Goal: Information Seeking & Learning: Compare options

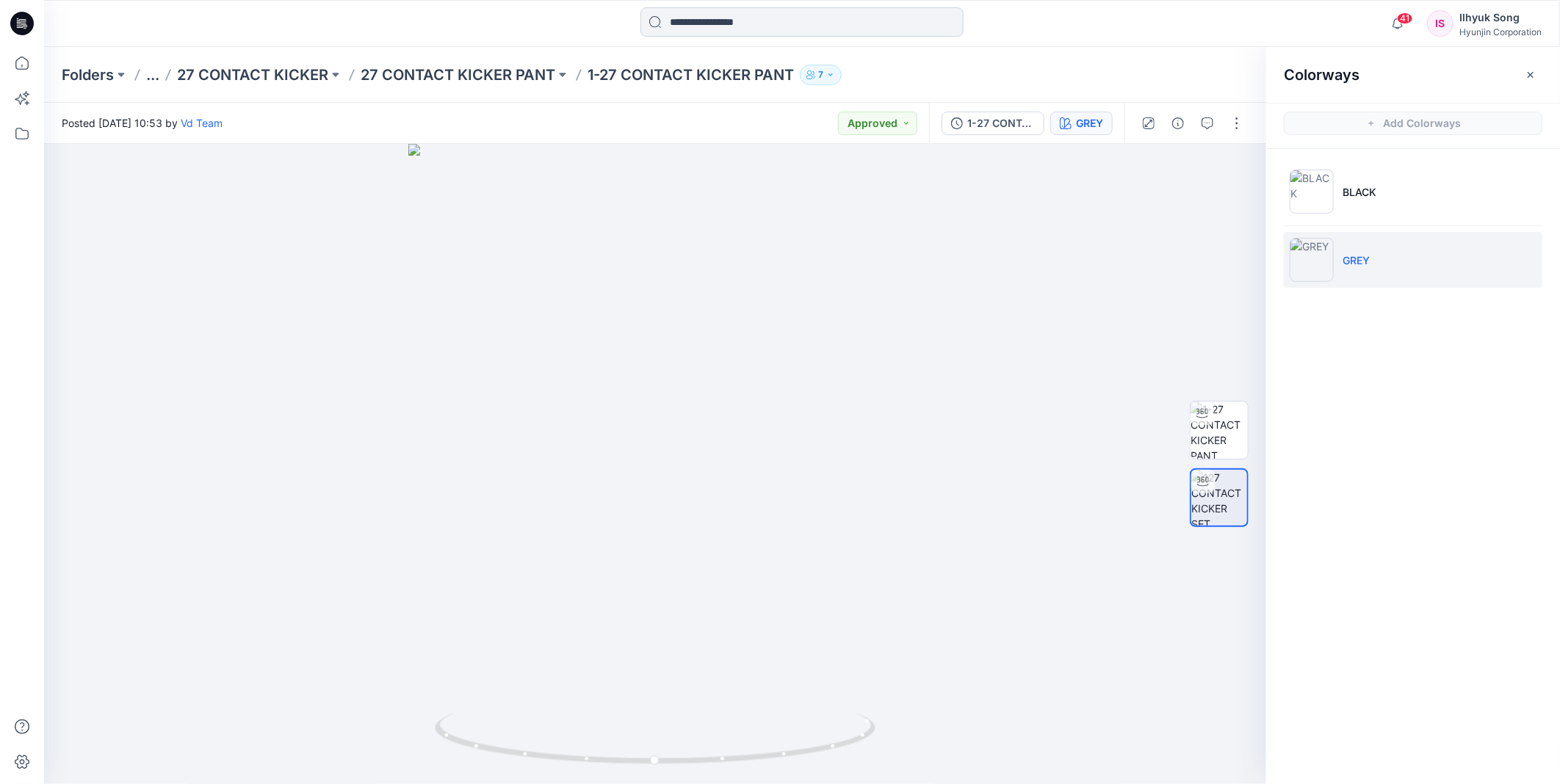
click at [731, 26] on input at bounding box center [802, 22] width 323 height 30
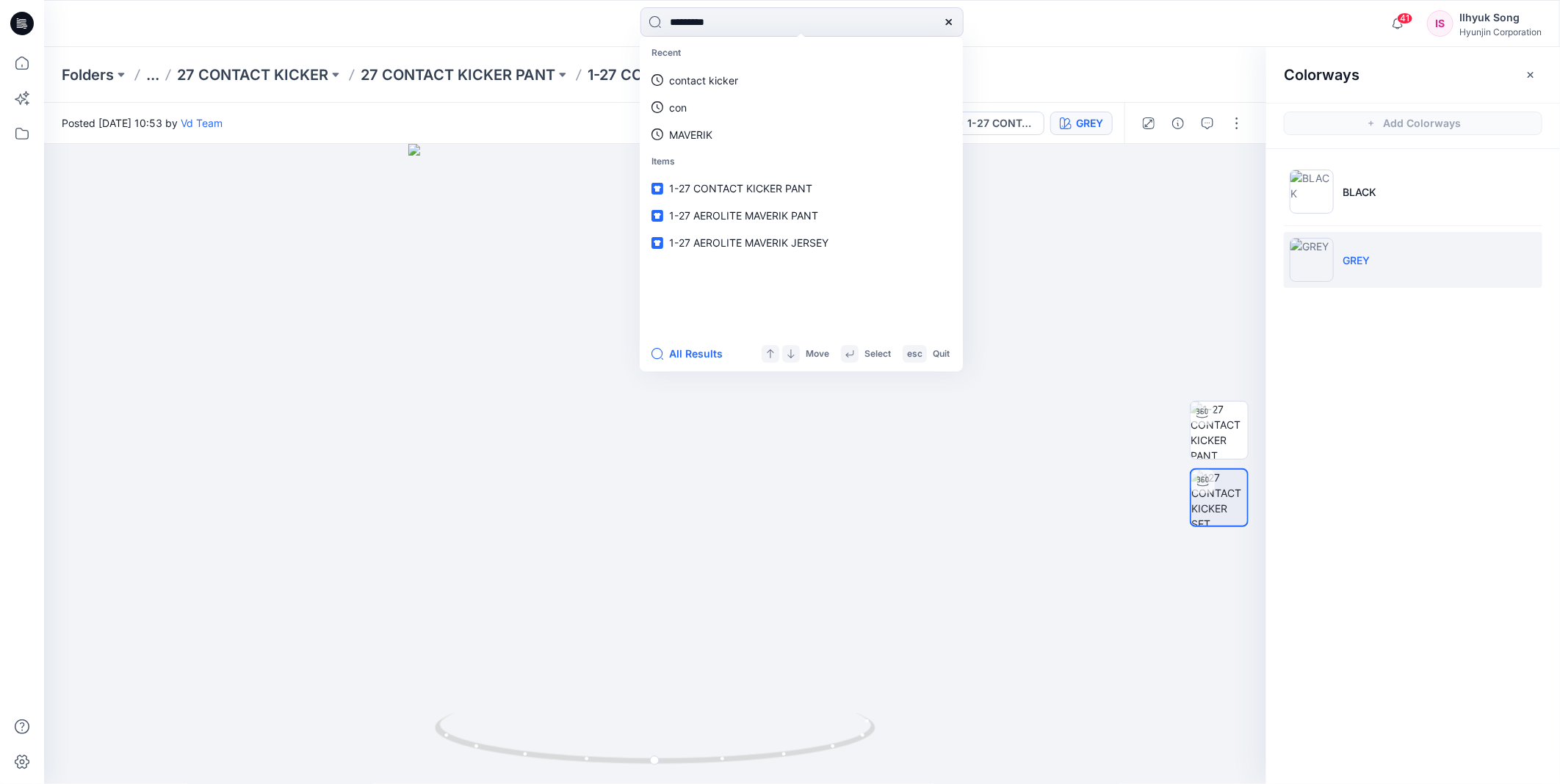
type input "**********"
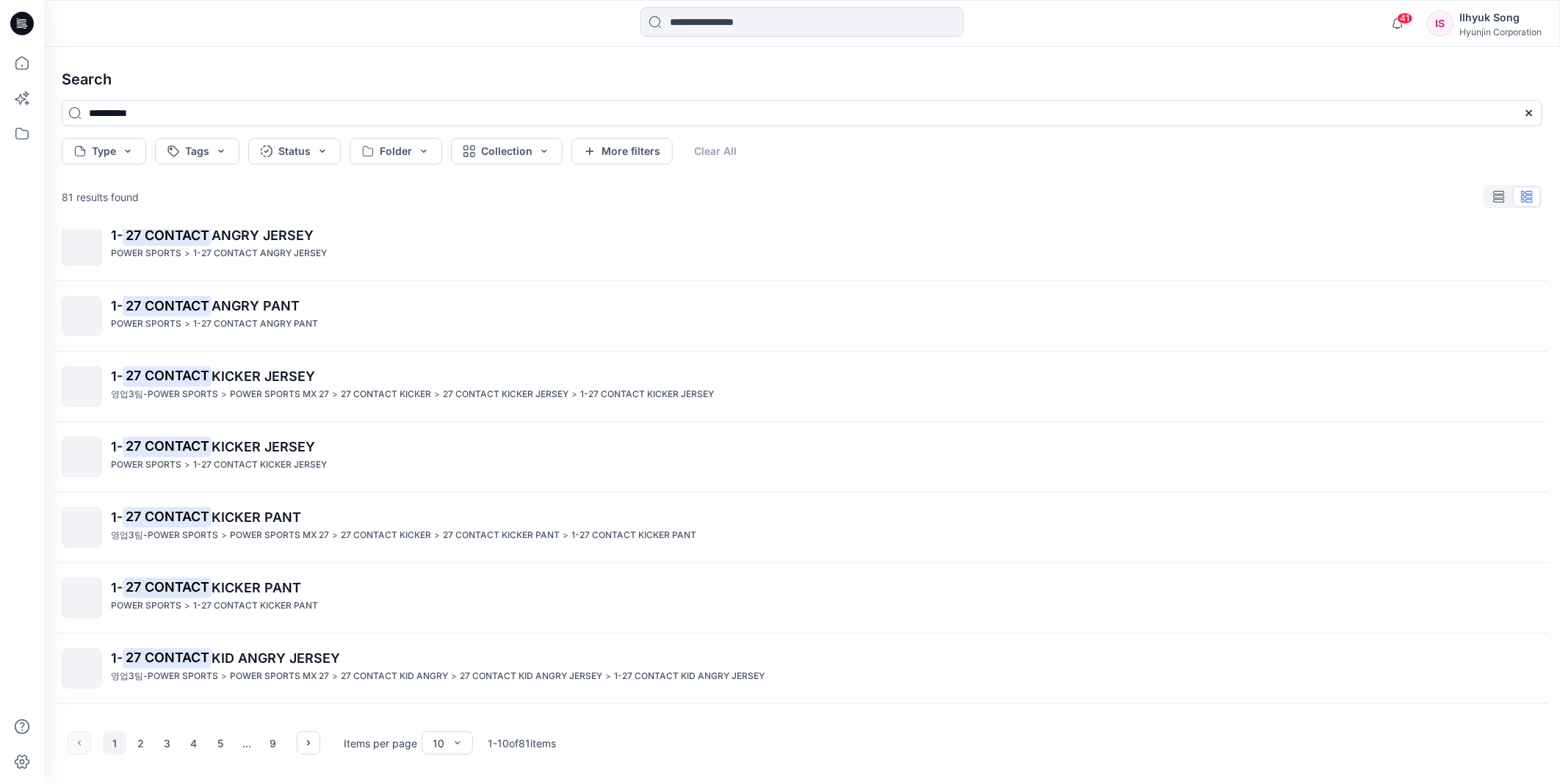
scroll to position [163, 0]
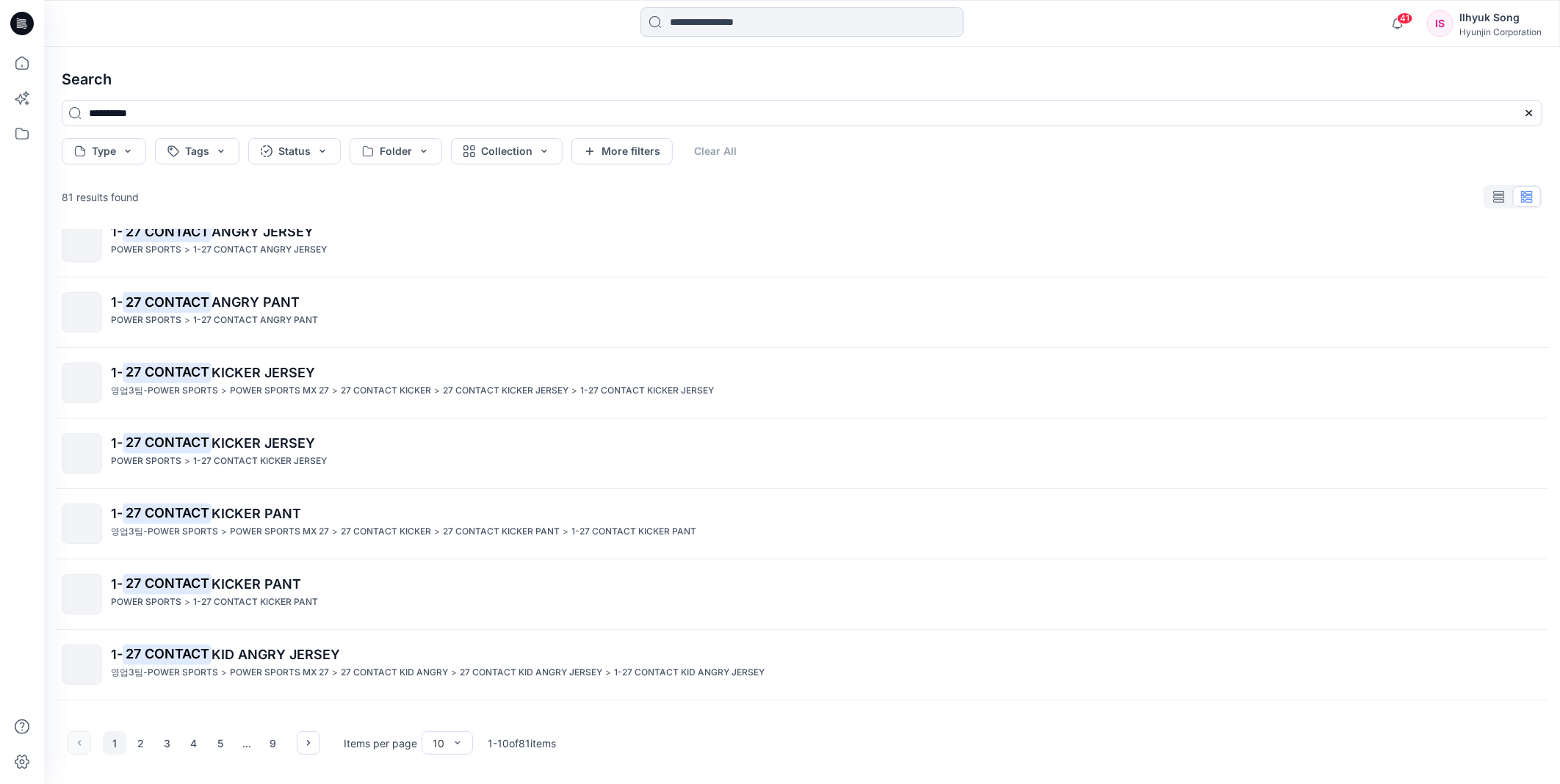
click at [761, 24] on input at bounding box center [802, 22] width 323 height 30
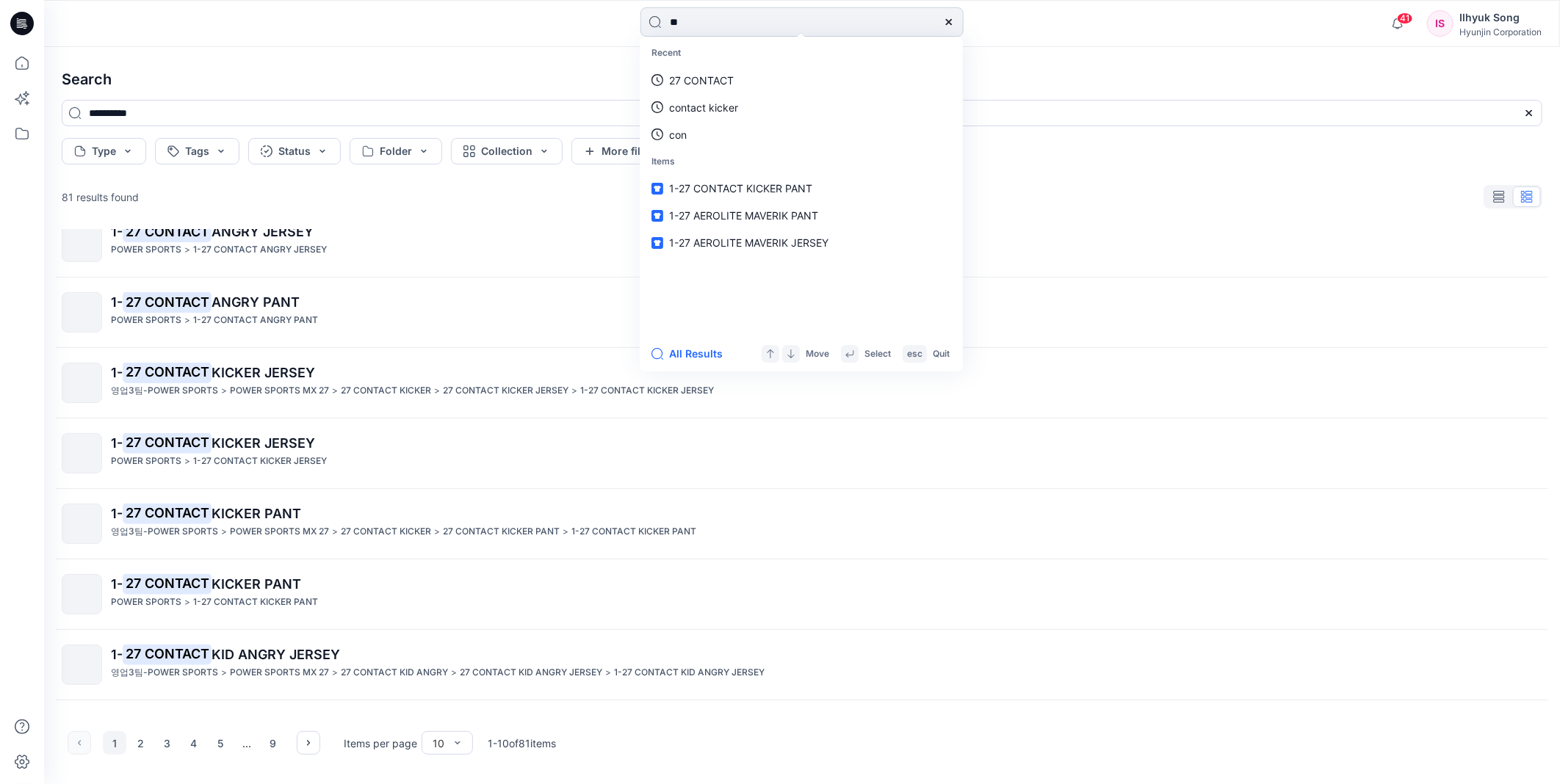
type input "*"
type input "**********"
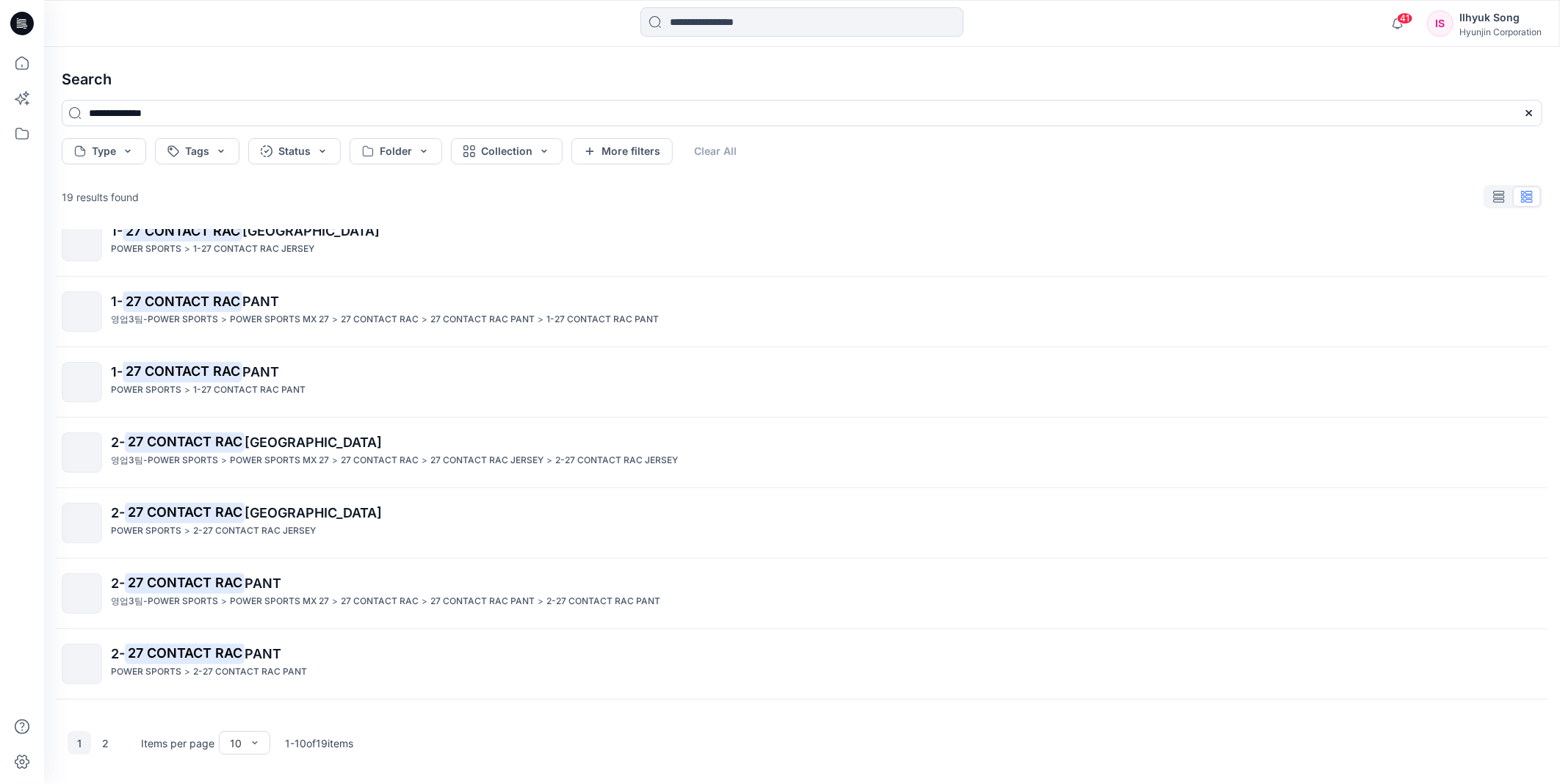
scroll to position [0, 0]
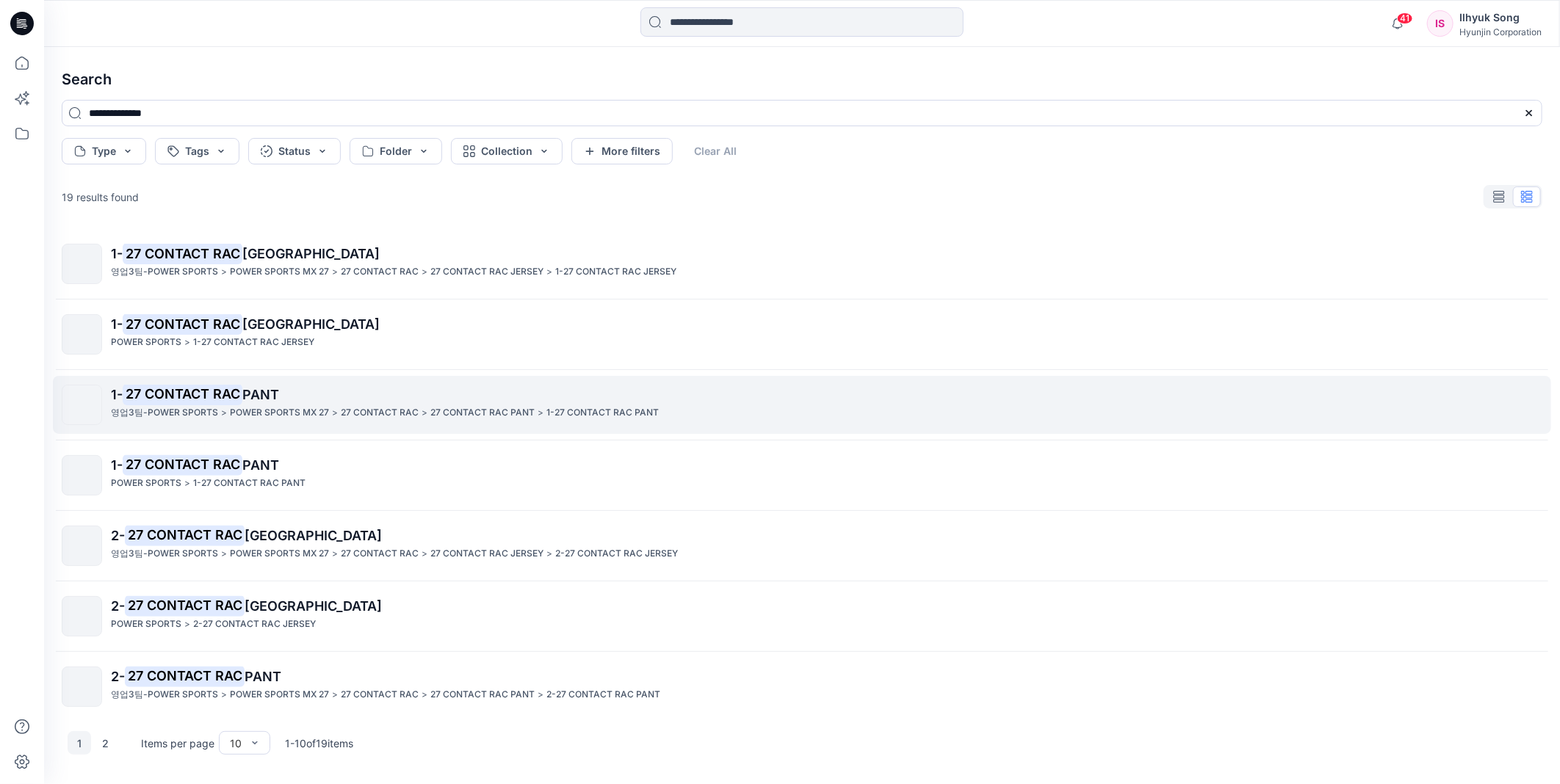
click at [224, 399] on mark "27 CONTACT RAC" at bounding box center [182, 395] width 120 height 21
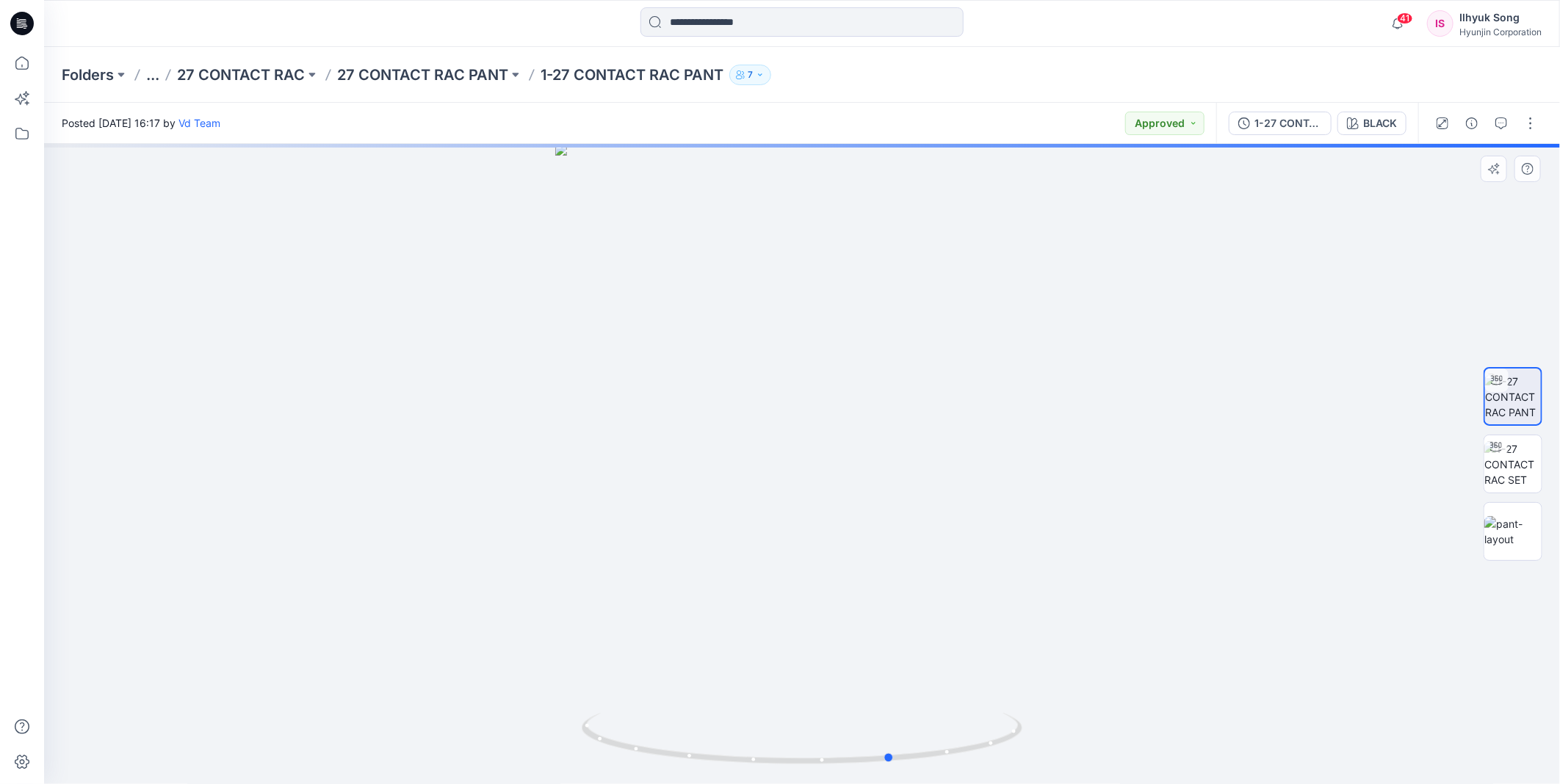
drag, startPoint x: 881, startPoint y: 398, endPoint x: 968, endPoint y: 392, distance: 87.2
click at [968, 392] on div at bounding box center [801, 464] width 1515 height 640
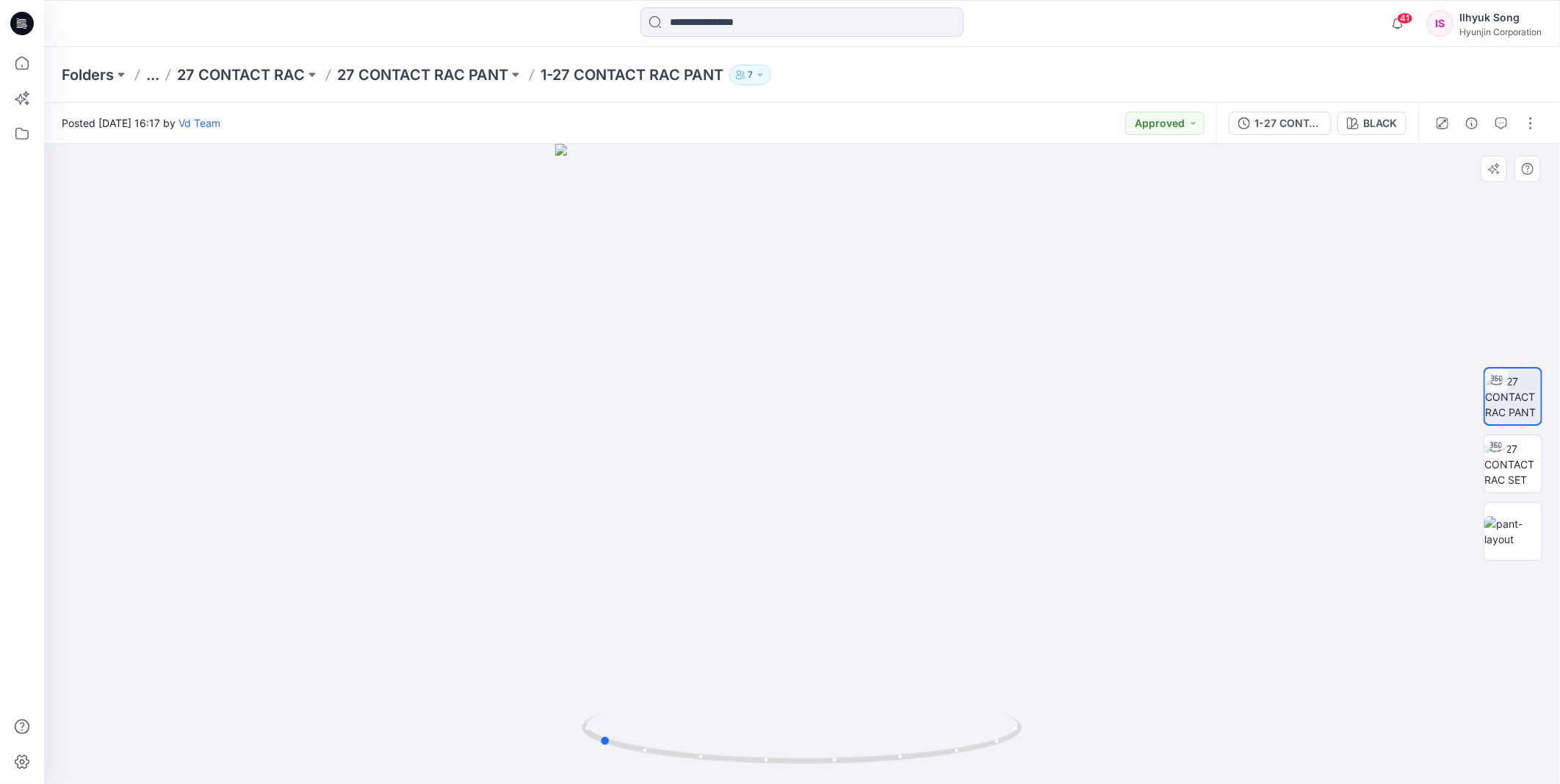
drag, startPoint x: 763, startPoint y: 400, endPoint x: 911, endPoint y: 386, distance: 148.7
click at [911, 386] on div at bounding box center [801, 464] width 1515 height 640
click at [814, 25] on input at bounding box center [802, 22] width 323 height 30
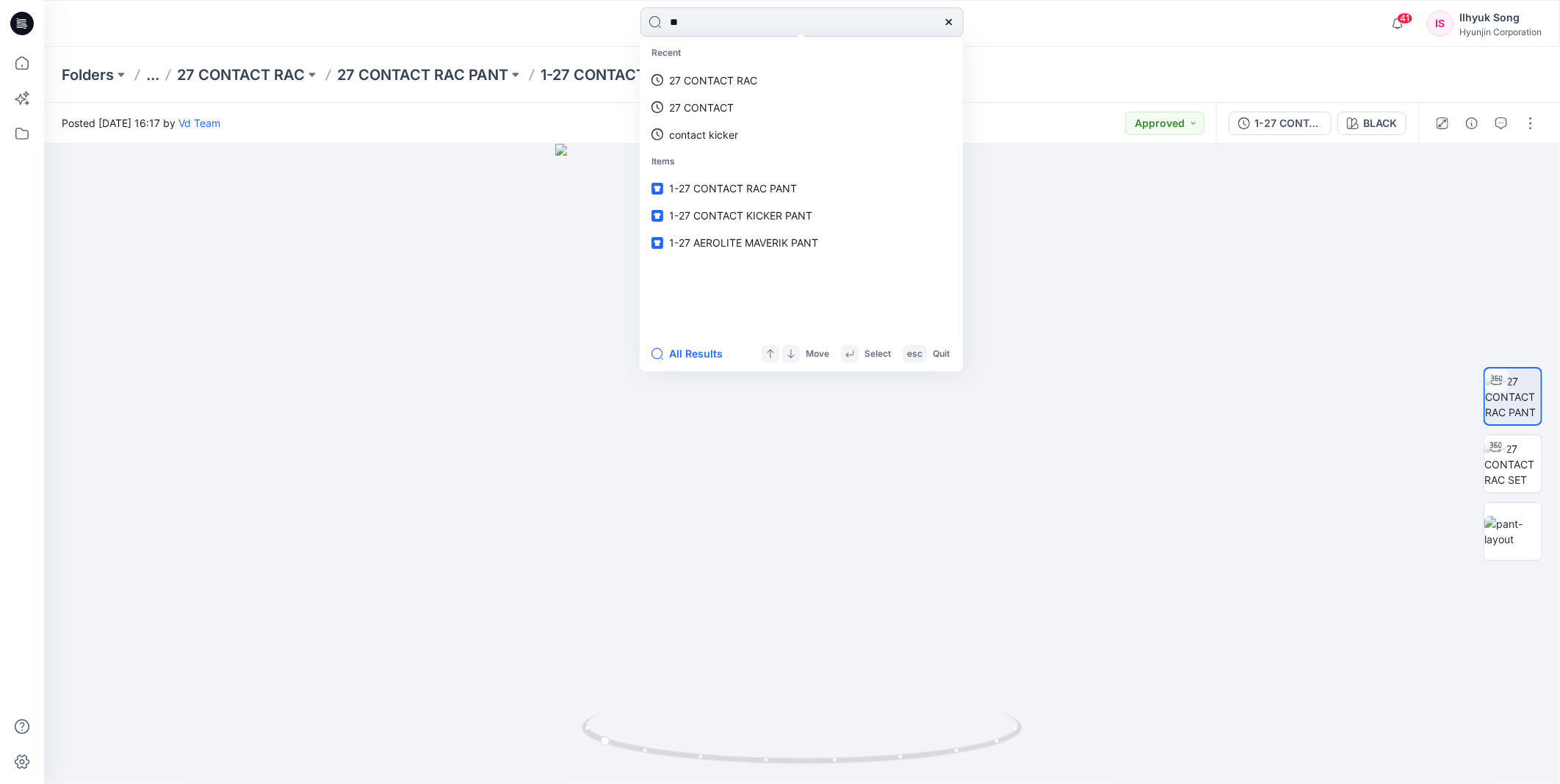
type input "*"
type input "**********"
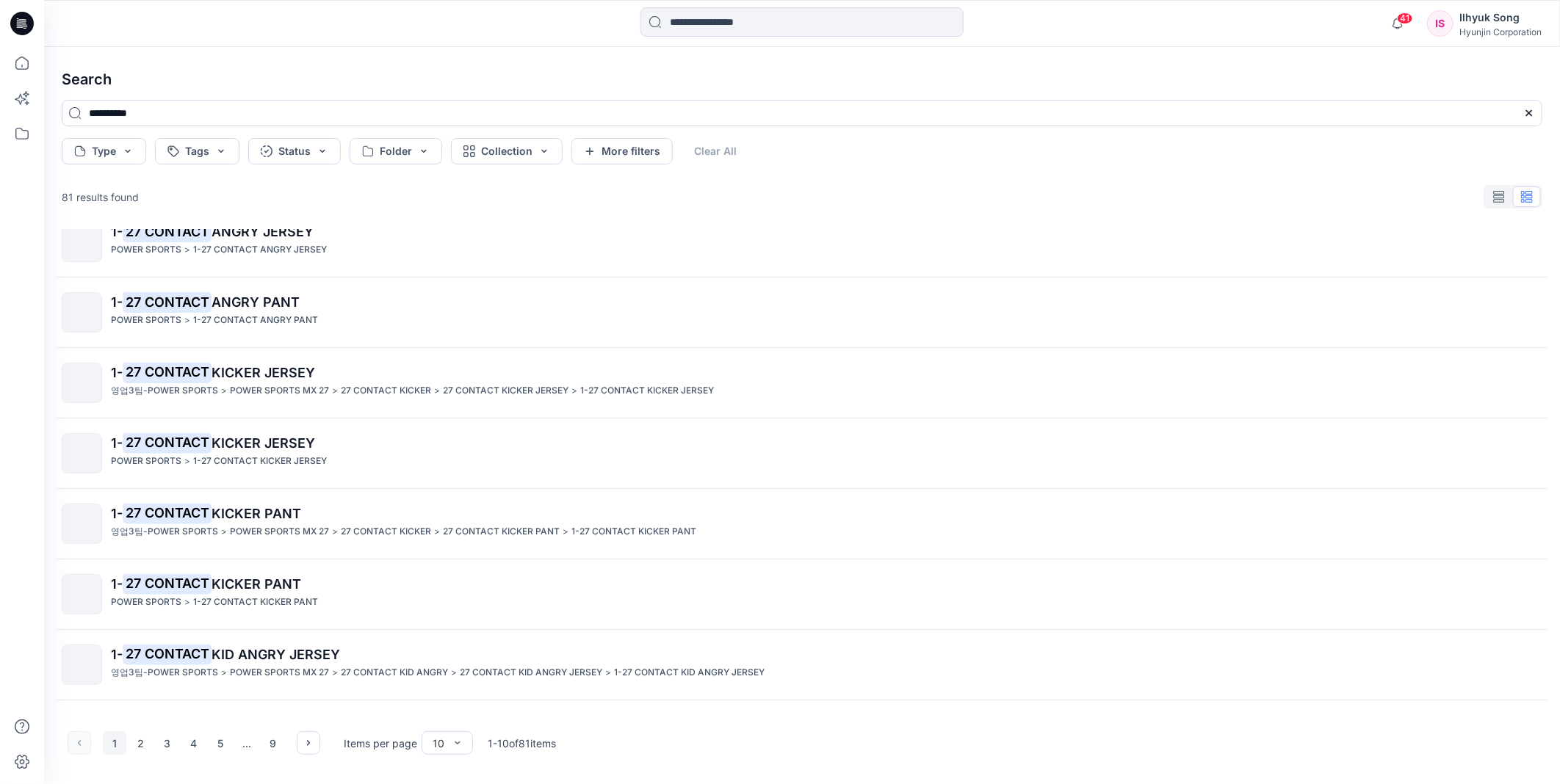
scroll to position [220, 0]
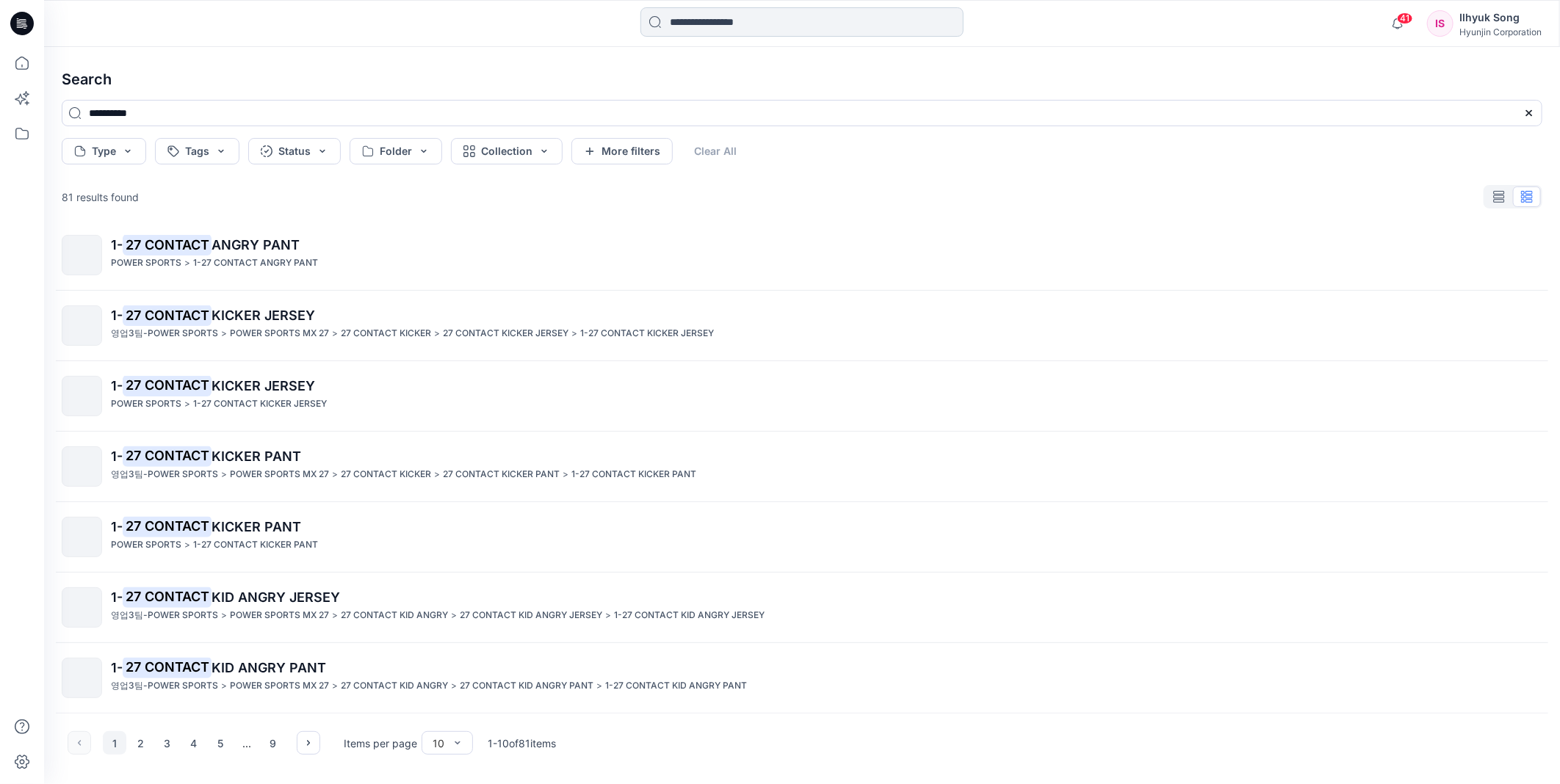
click at [737, 31] on input at bounding box center [802, 22] width 323 height 30
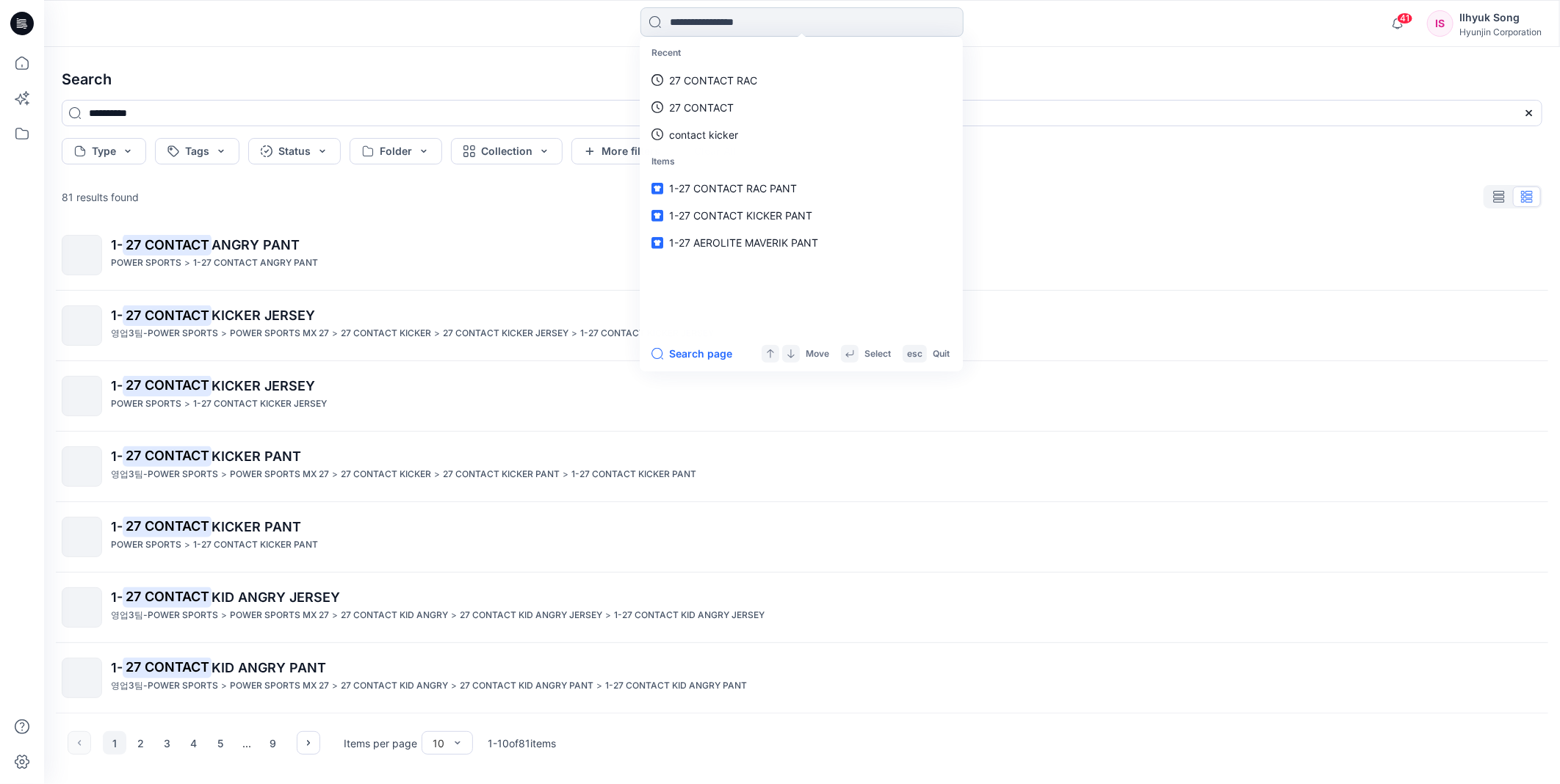
type input "*"
type input "**********"
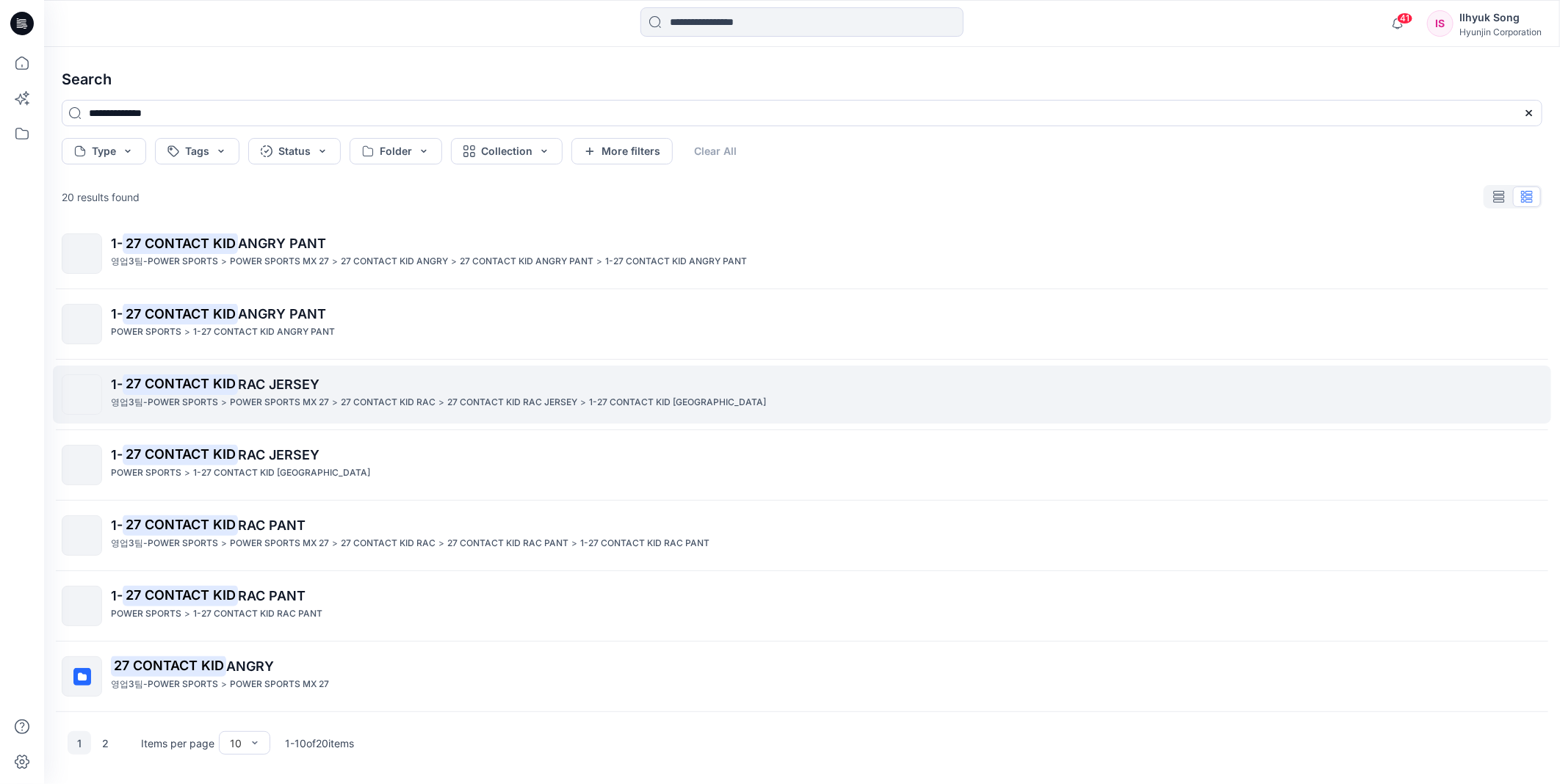
scroll to position [81, 0]
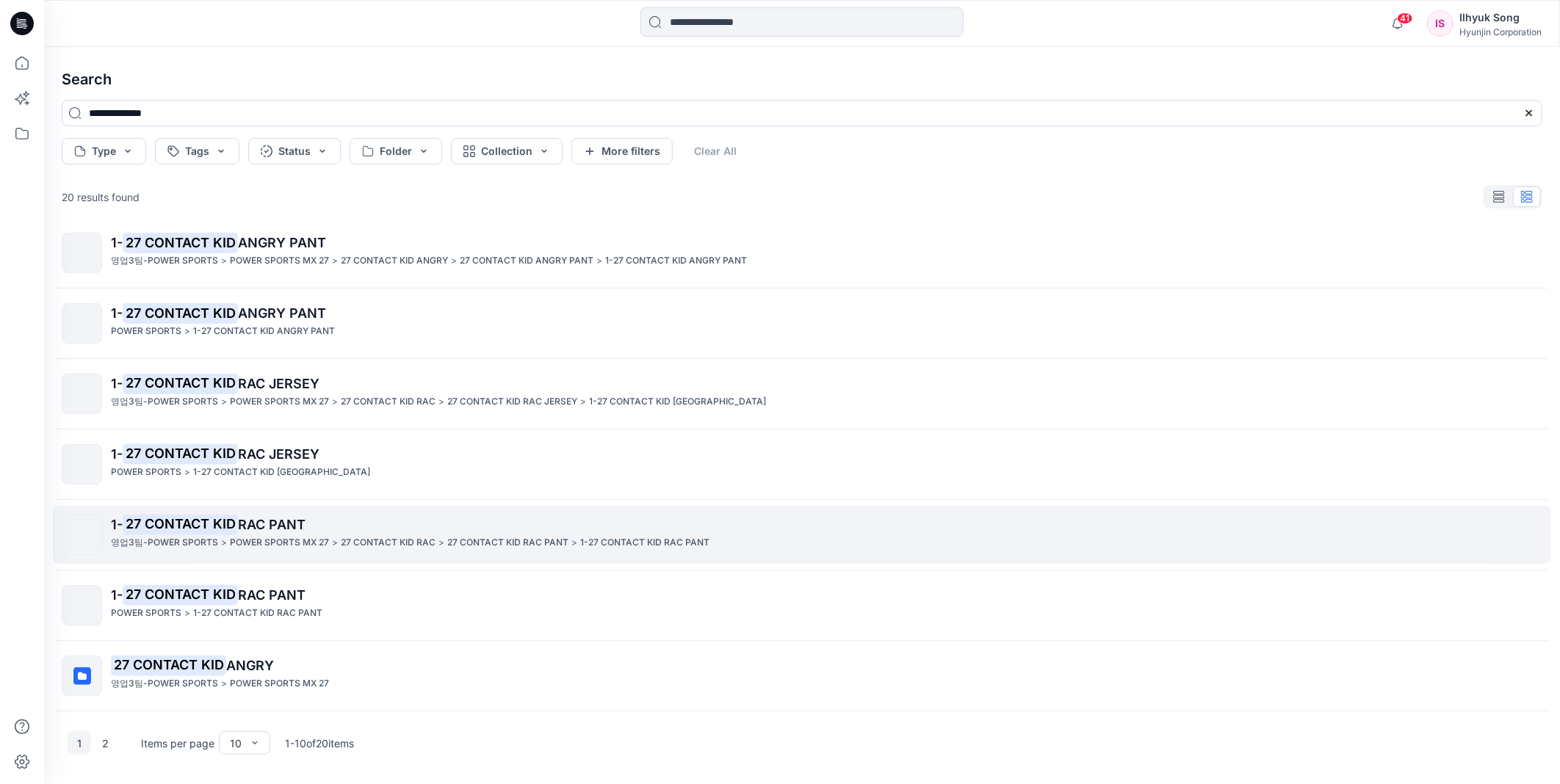
click at [256, 534] on p "1- 27 CONTACT KID RAC PANT" at bounding box center [826, 525] width 1431 height 21
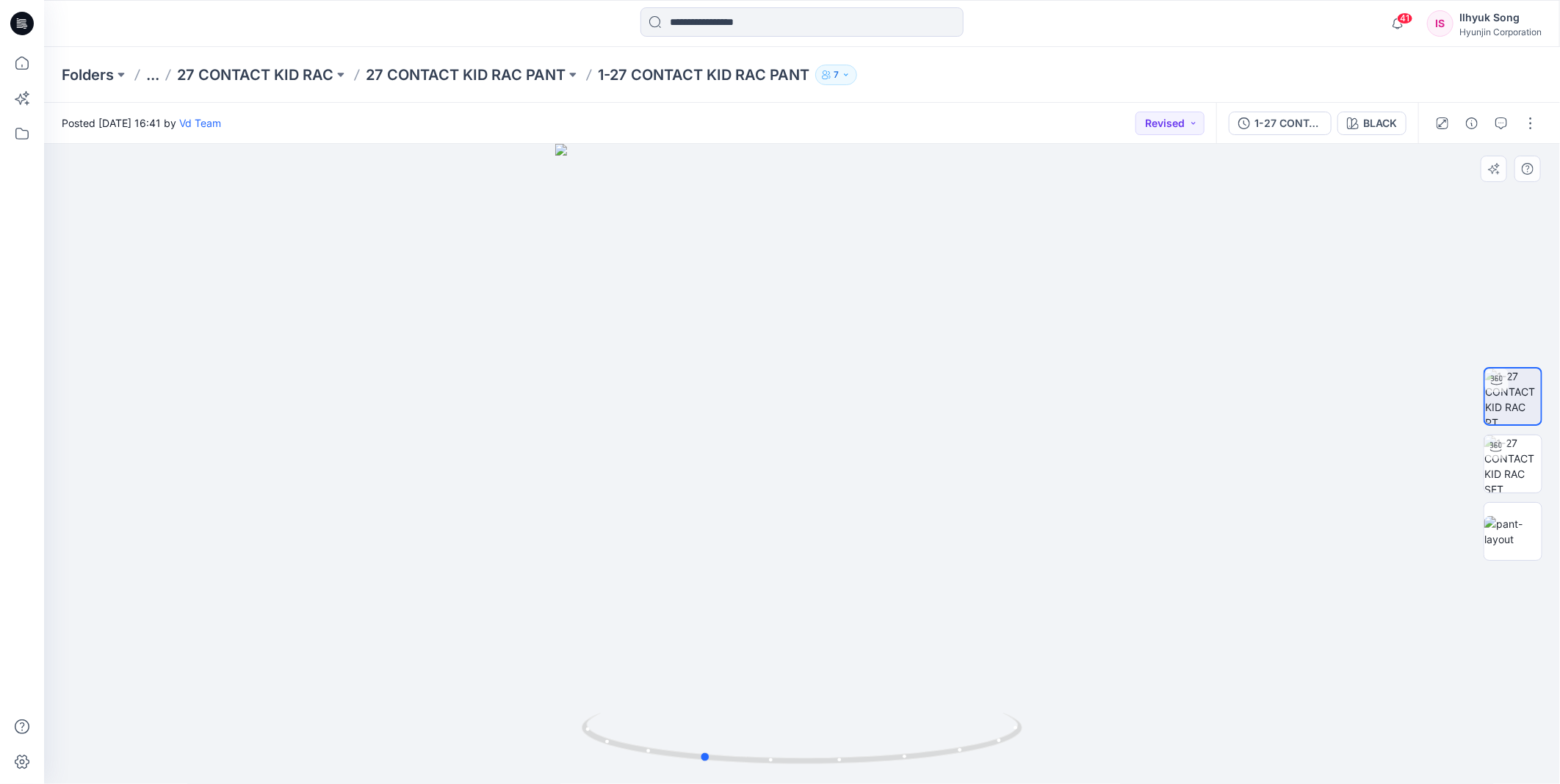
drag, startPoint x: 911, startPoint y: 419, endPoint x: 253, endPoint y: 431, distance: 658.1
click at [266, 436] on div at bounding box center [801, 464] width 1515 height 640
click at [720, 22] on input at bounding box center [802, 22] width 323 height 30
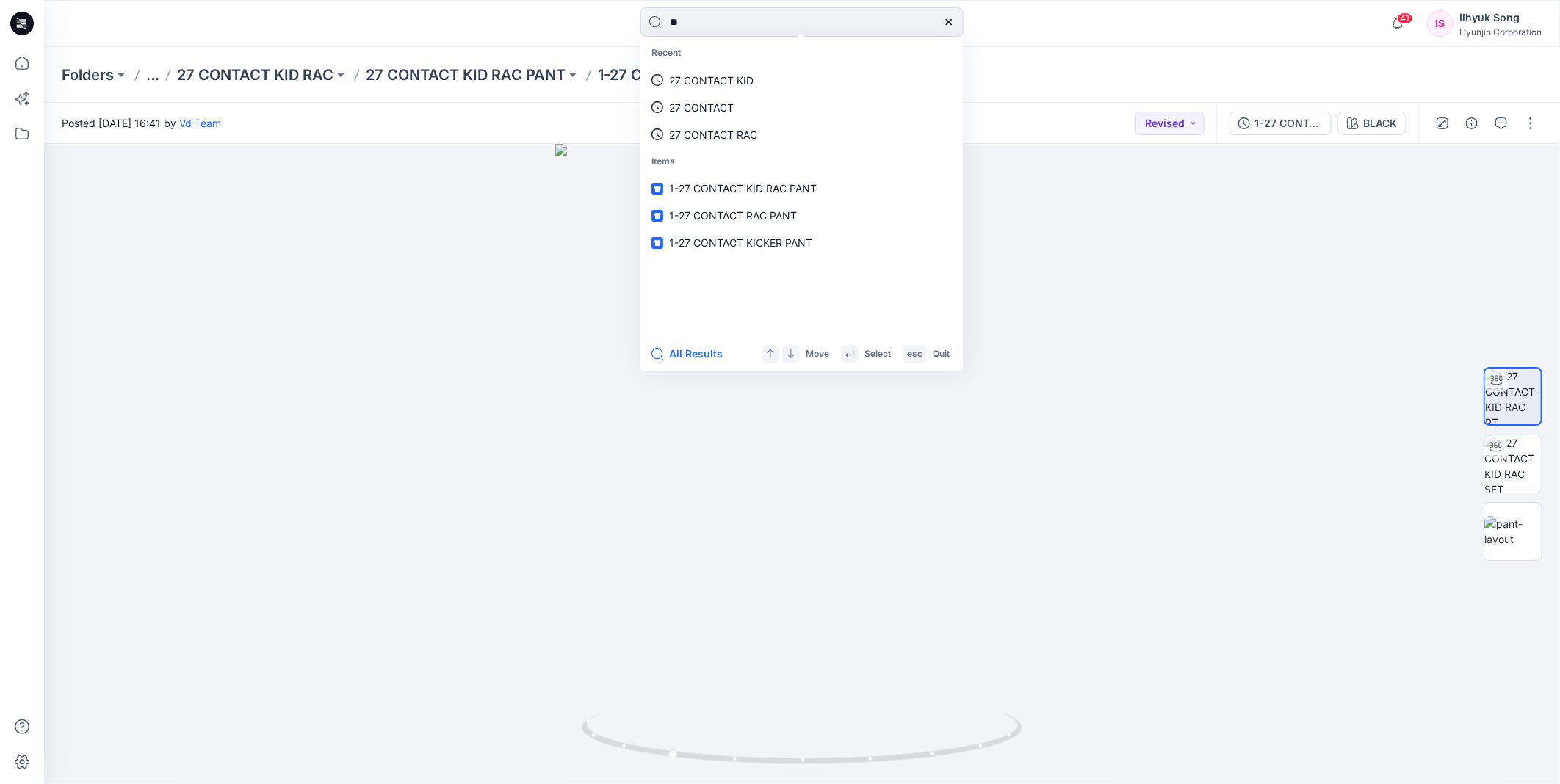
type input "*"
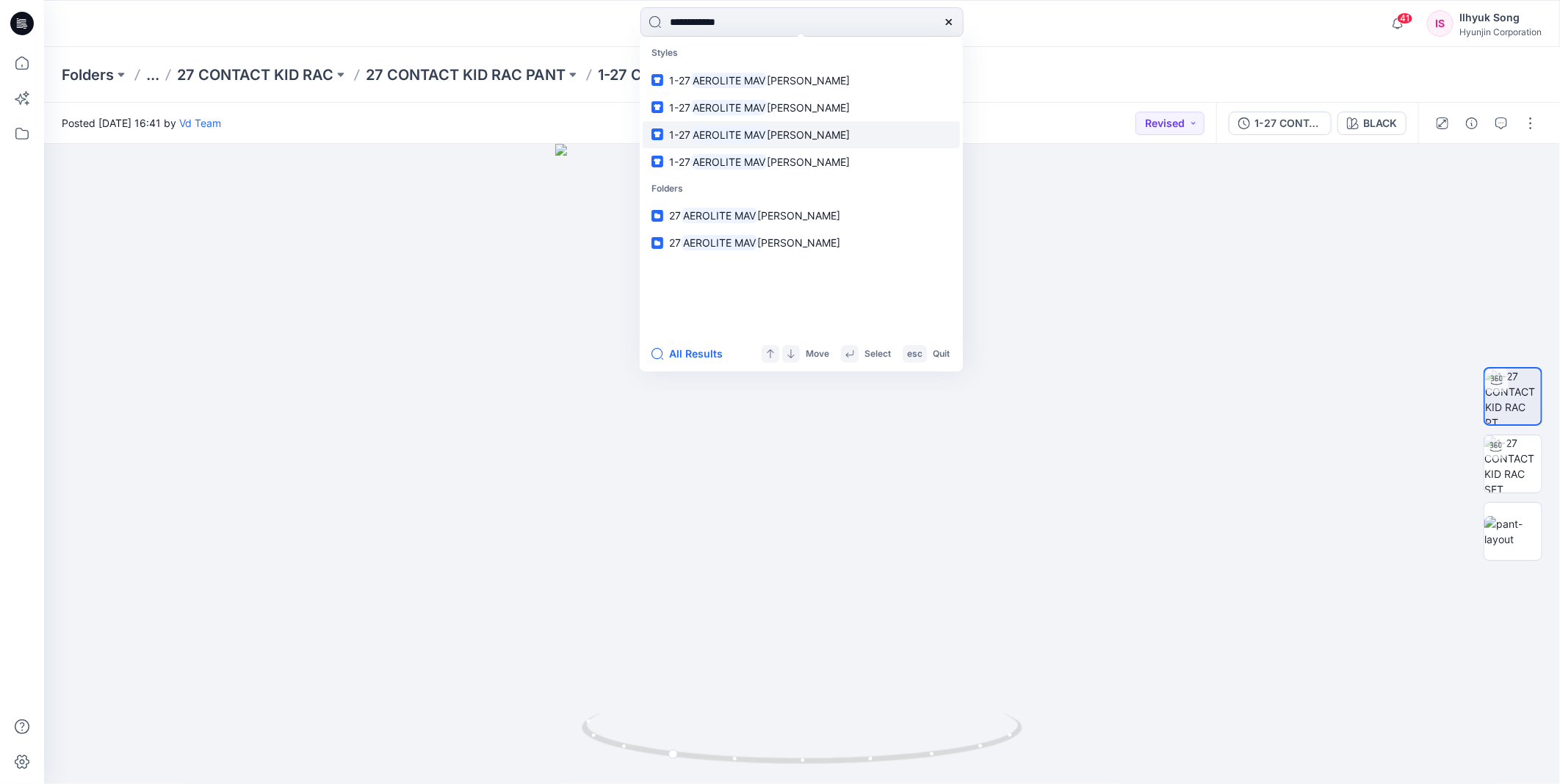
type input "**********"
click at [790, 136] on span "[PERSON_NAME]" at bounding box center [809, 134] width 83 height 12
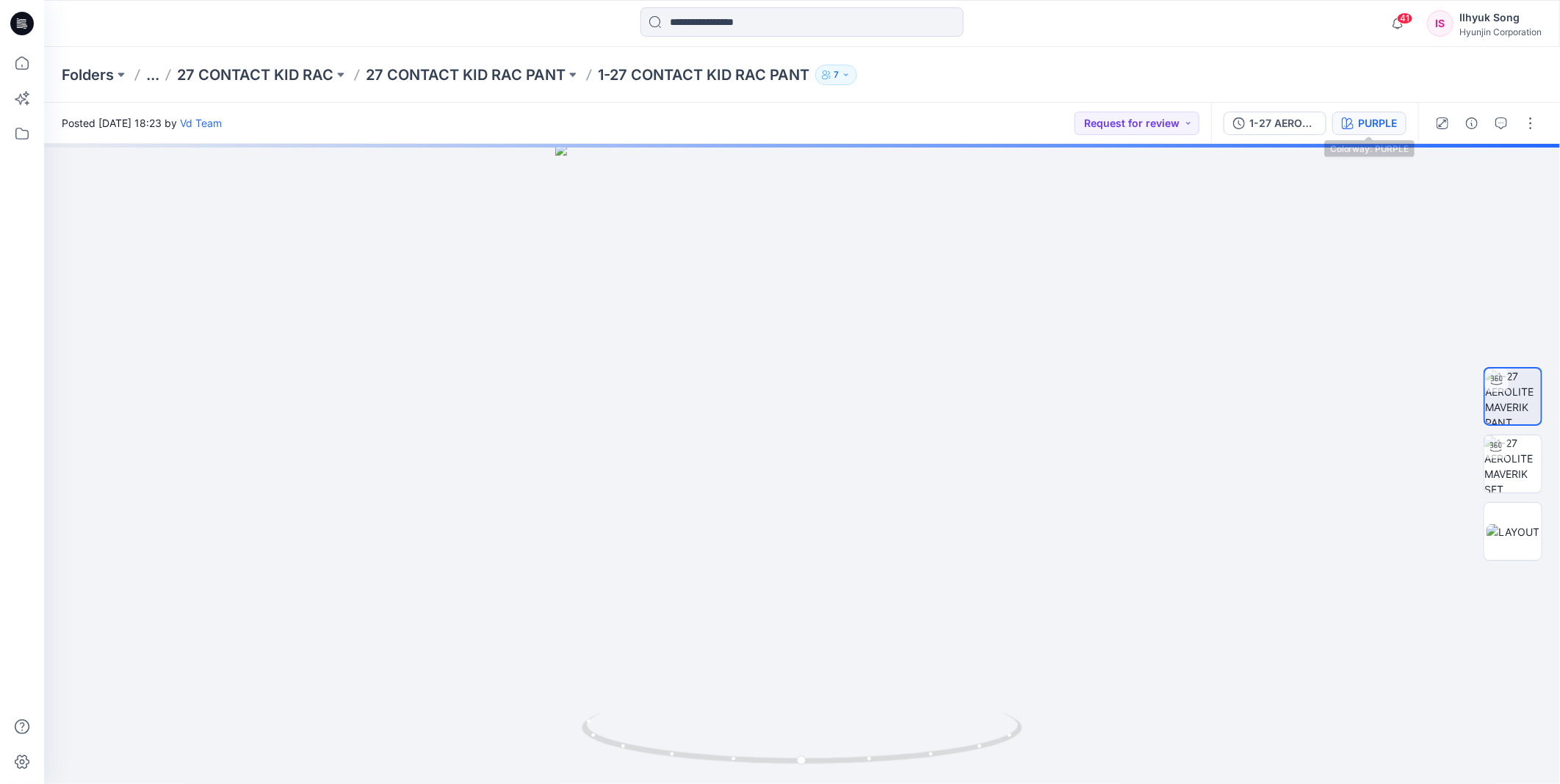
click at [1383, 127] on div "PURPLE" at bounding box center [1377, 123] width 39 height 16
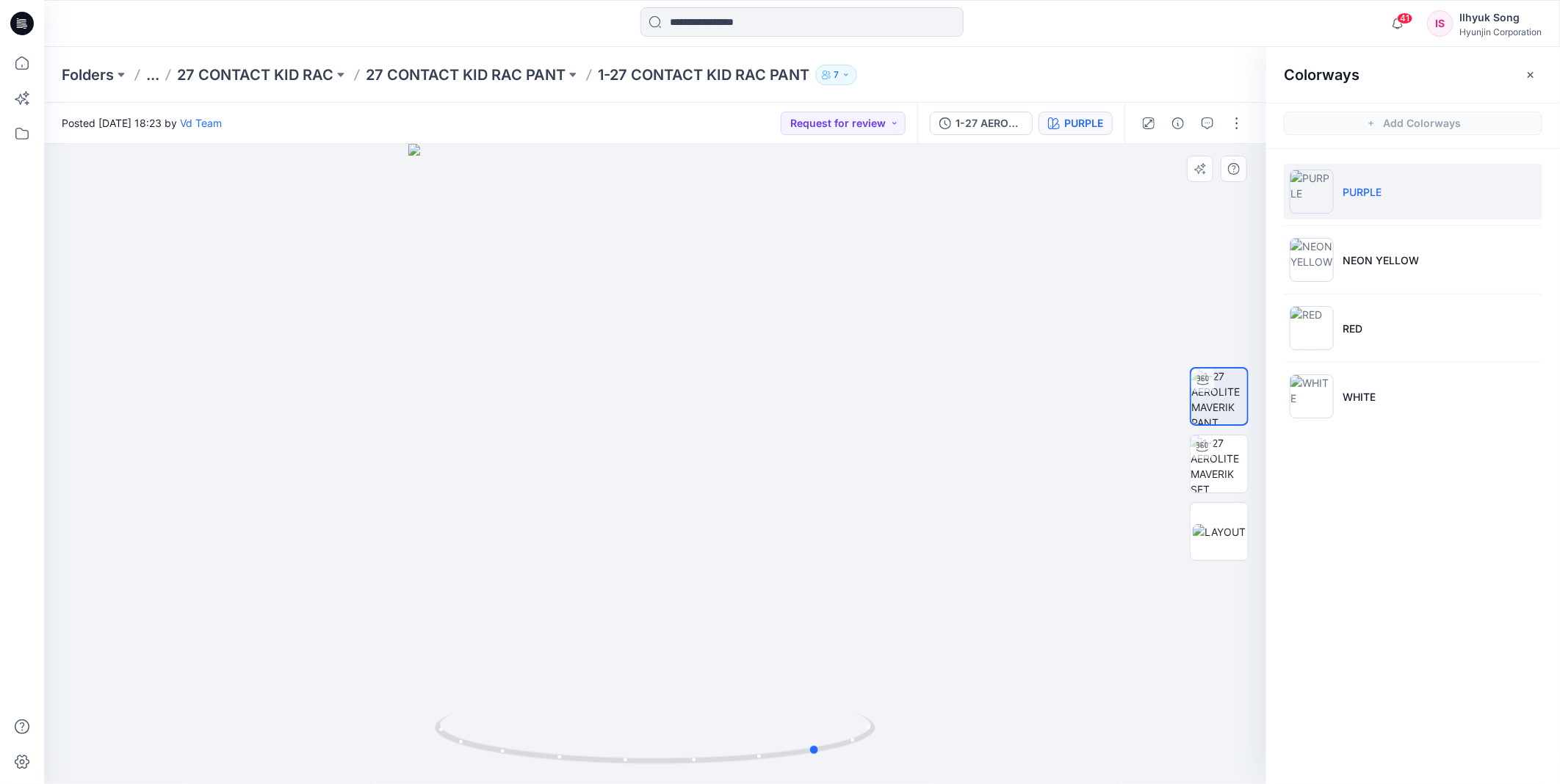
drag, startPoint x: 708, startPoint y: 465, endPoint x: 967, endPoint y: 436, distance: 260.6
click at [967, 436] on div at bounding box center [654, 464] width 1222 height 640
drag, startPoint x: 721, startPoint y: 451, endPoint x: 1017, endPoint y: 389, distance: 302.4
click at [1017, 389] on div at bounding box center [654, 464] width 1222 height 640
drag, startPoint x: 681, startPoint y: 439, endPoint x: 522, endPoint y: 444, distance: 159.1
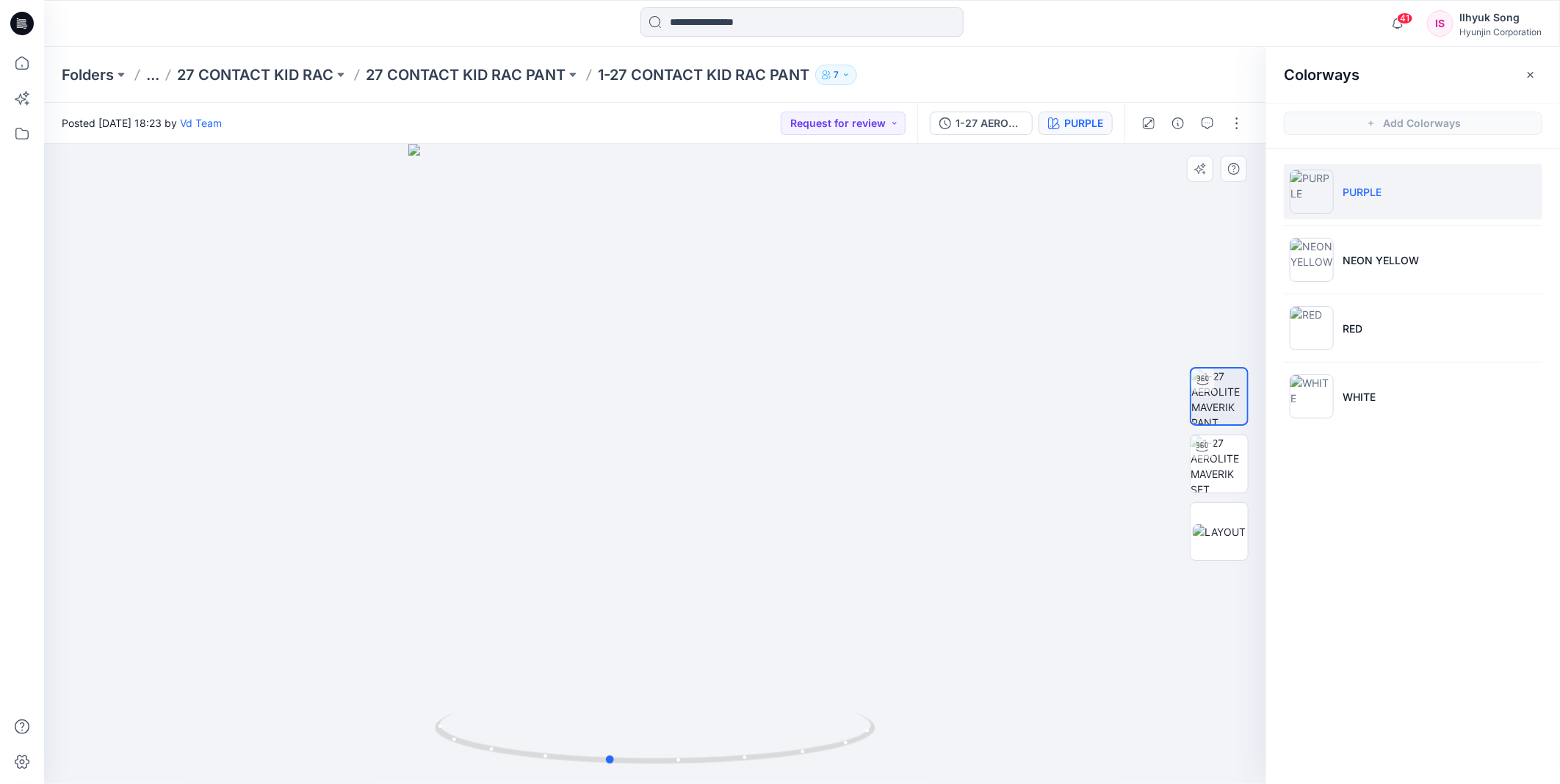
click at [522, 444] on div at bounding box center [654, 464] width 1222 height 640
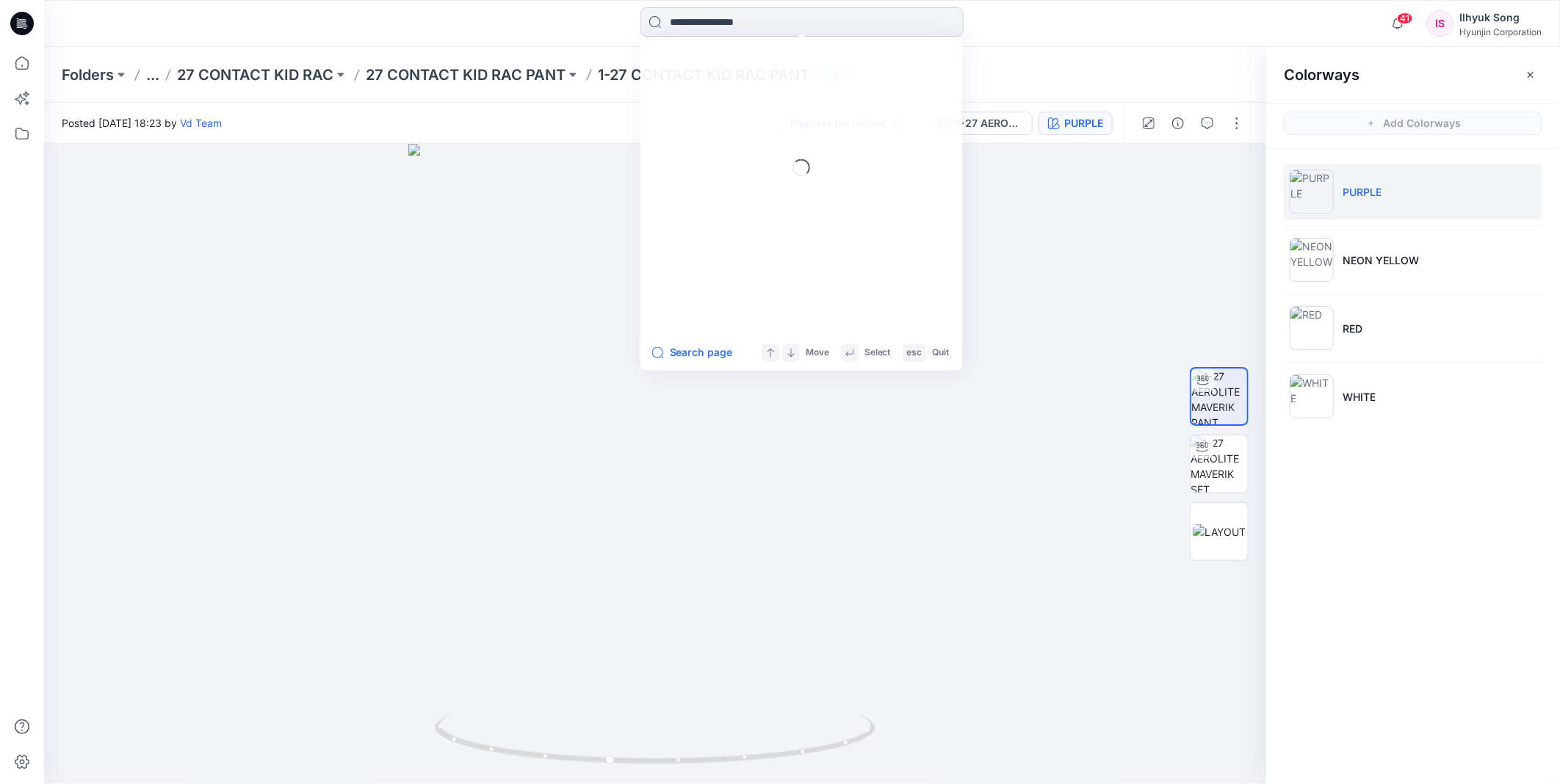
click at [692, 16] on input at bounding box center [802, 22] width 323 height 30
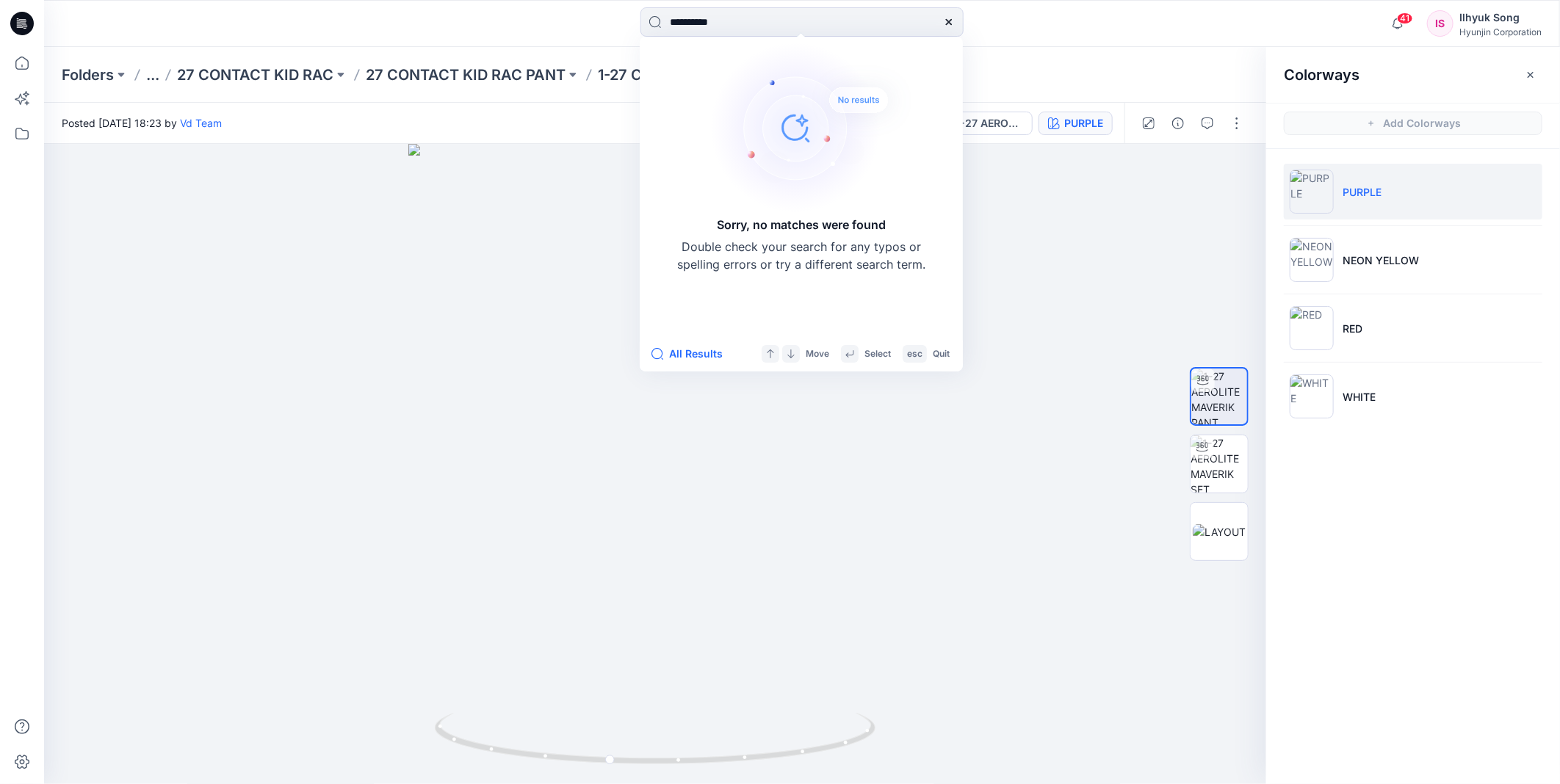
type input "**********"
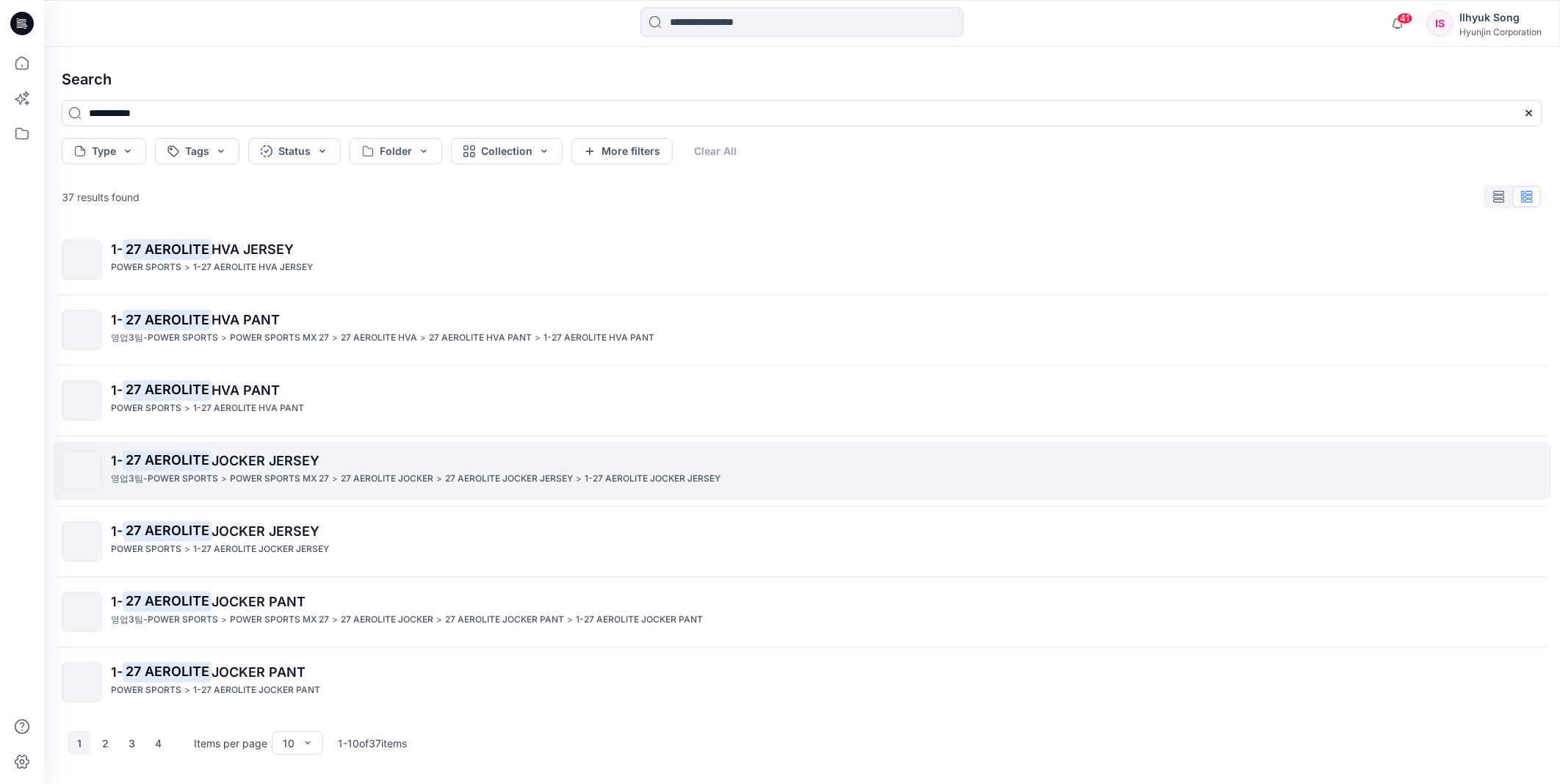
scroll to position [163, 0]
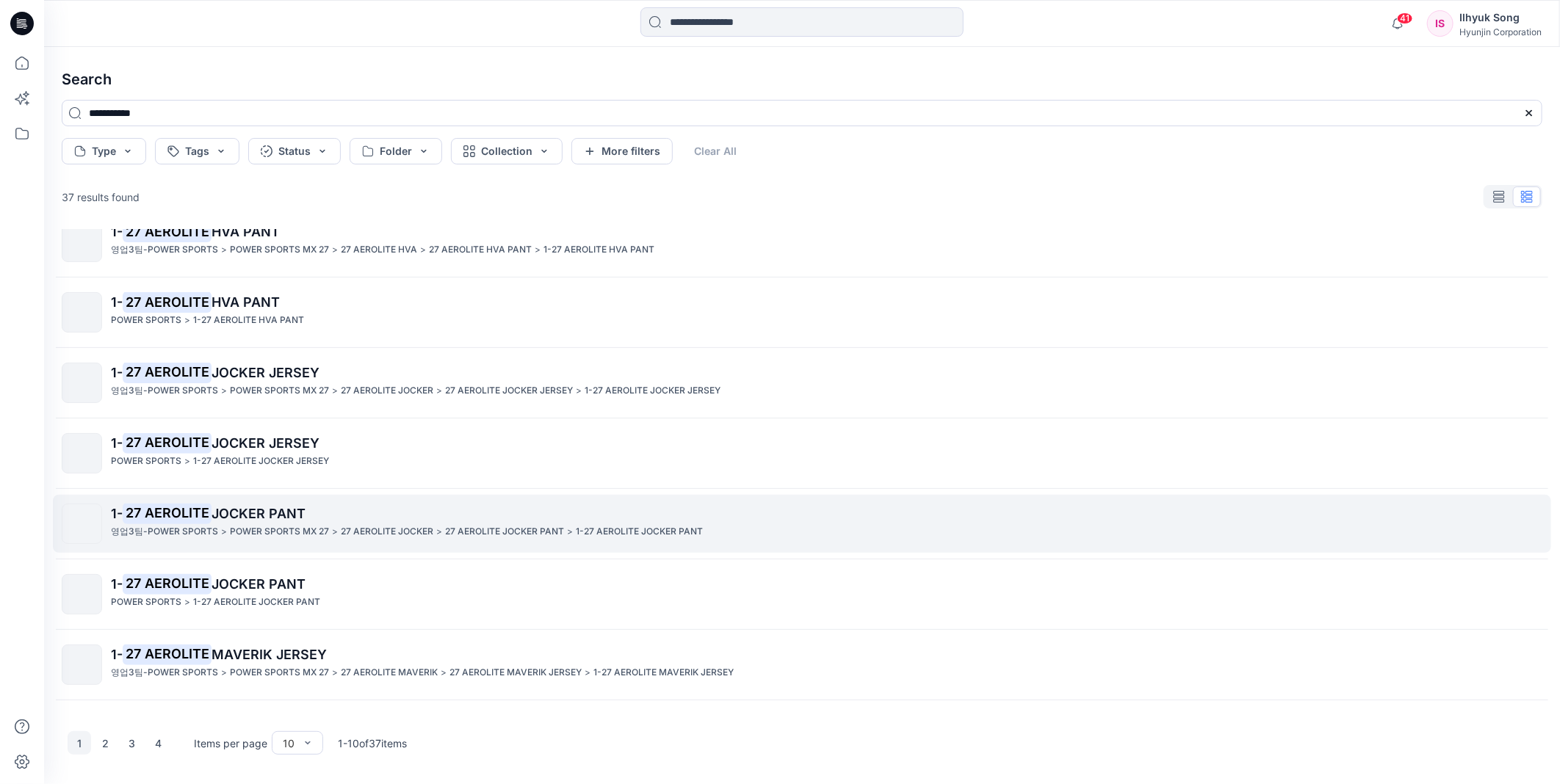
click at [289, 509] on span "JOCKER PANT" at bounding box center [259, 513] width 94 height 16
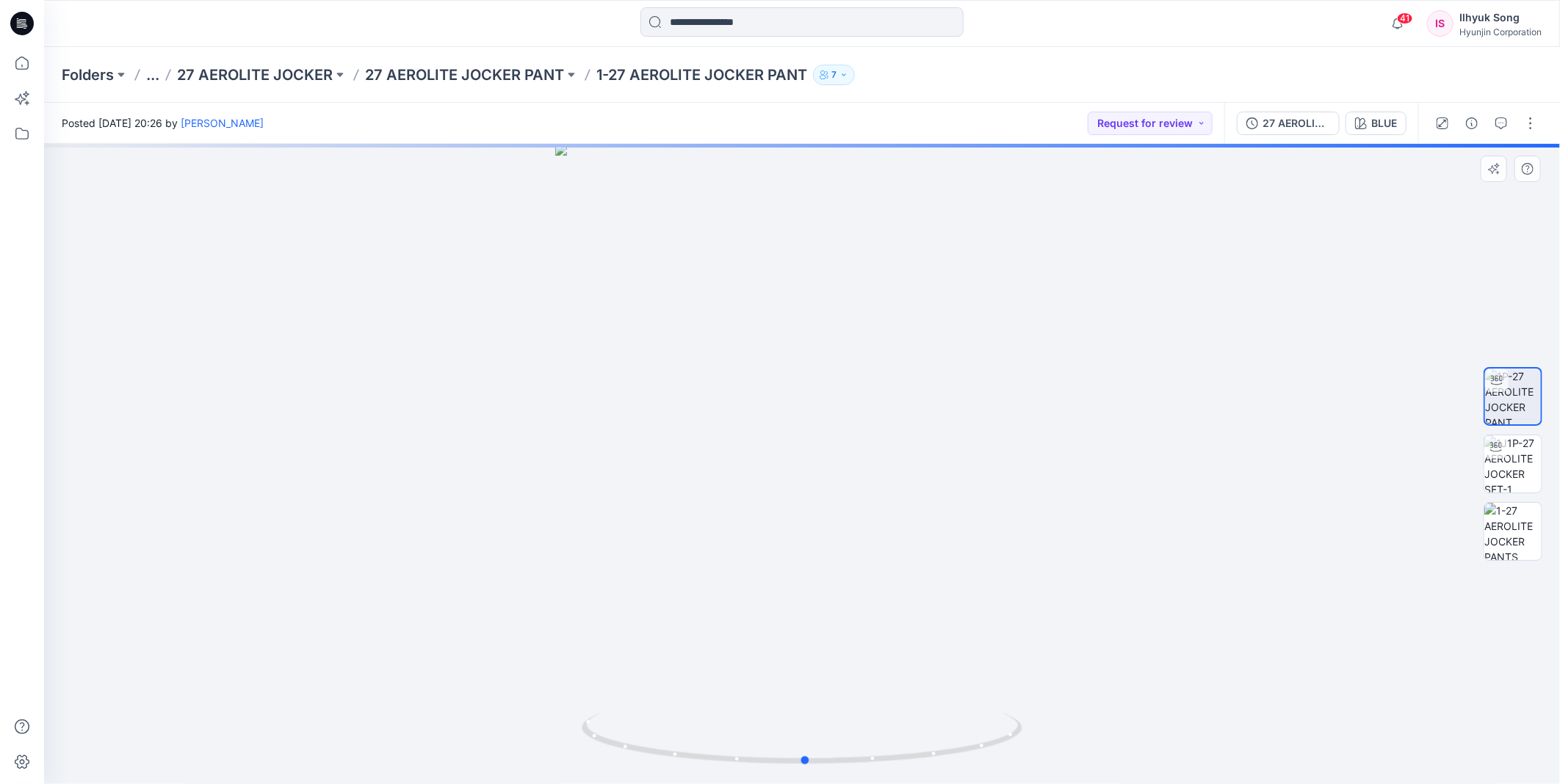
drag, startPoint x: 851, startPoint y: 416, endPoint x: 854, endPoint y: 423, distance: 7.6
click at [854, 423] on div at bounding box center [801, 464] width 1515 height 640
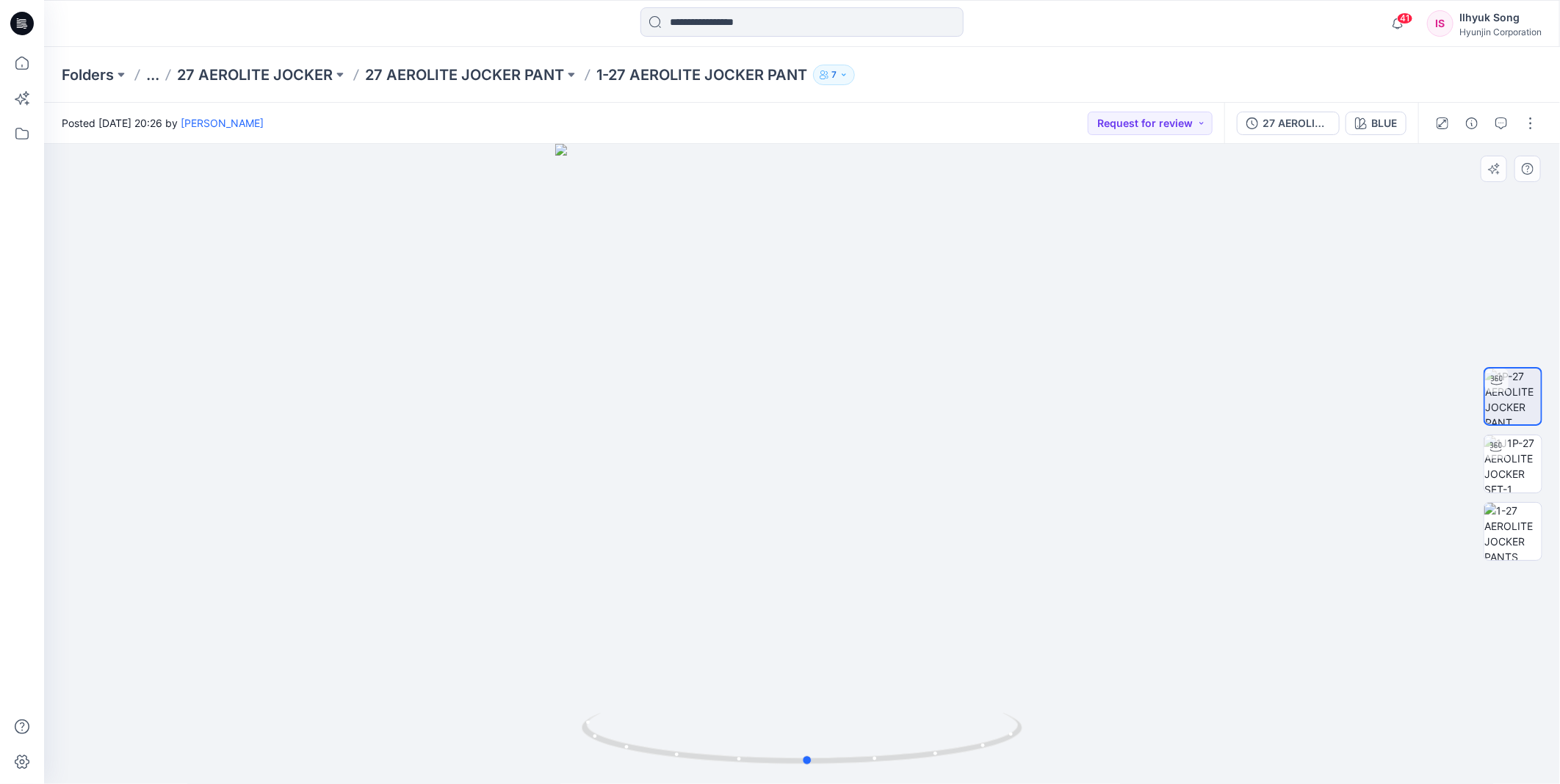
drag, startPoint x: 1140, startPoint y: 426, endPoint x: 445, endPoint y: 444, distance: 695.2
click at [445, 444] on div at bounding box center [801, 464] width 1515 height 640
drag, startPoint x: 737, startPoint y: 405, endPoint x: 1207, endPoint y: 356, distance: 472.5
click at [1207, 356] on div at bounding box center [801, 464] width 1515 height 640
drag, startPoint x: 714, startPoint y: 426, endPoint x: 1066, endPoint y: 379, distance: 355.1
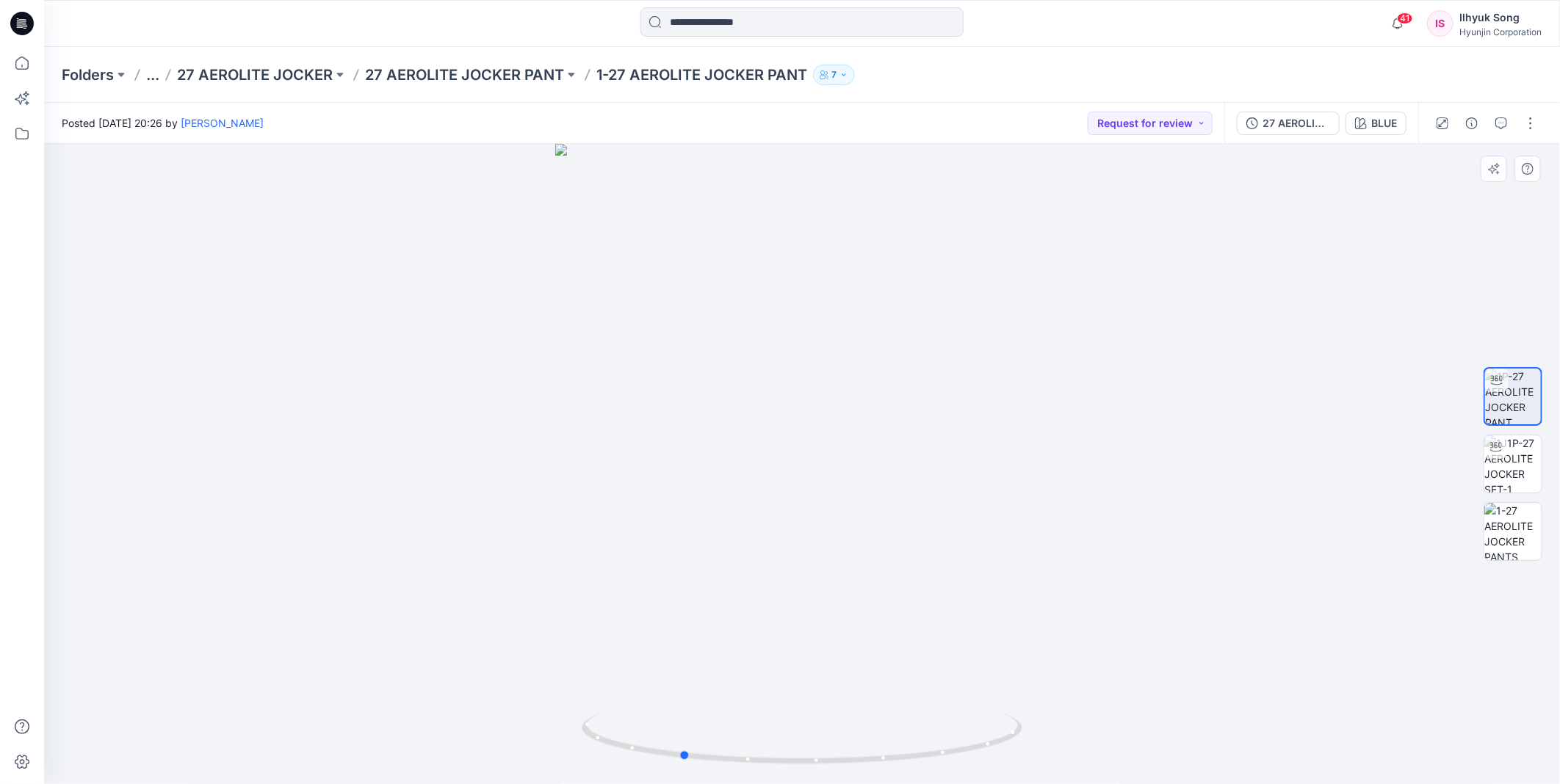
click at [1066, 379] on div at bounding box center [801, 464] width 1515 height 640
drag, startPoint x: 823, startPoint y: 398, endPoint x: 1095, endPoint y: 358, distance: 274.9
click at [1092, 358] on div at bounding box center [801, 464] width 1515 height 640
drag, startPoint x: 689, startPoint y: 426, endPoint x: 1056, endPoint y: 385, distance: 369.3
click at [1043, 386] on div at bounding box center [801, 464] width 1515 height 640
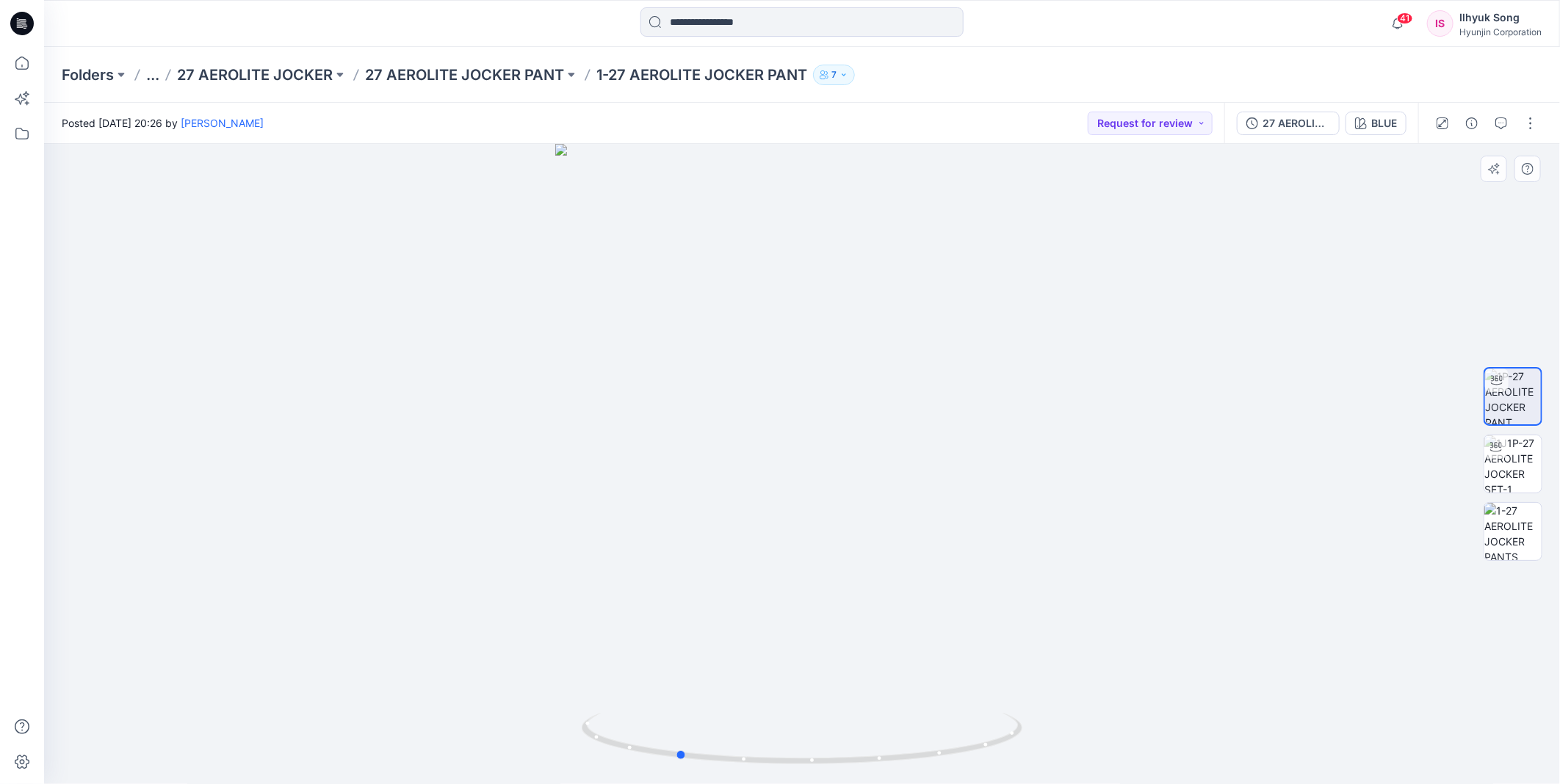
drag, startPoint x: 410, startPoint y: 492, endPoint x: 1035, endPoint y: 375, distance: 635.9
click at [1035, 375] on div at bounding box center [801, 464] width 1515 height 640
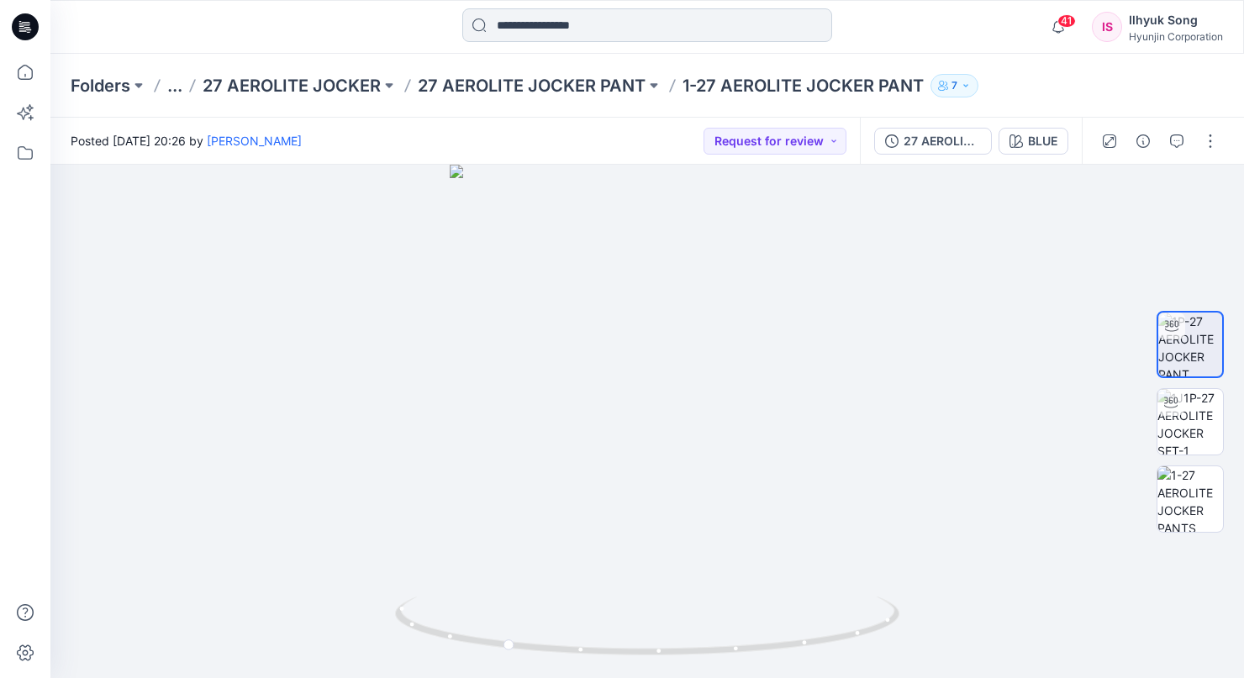
click at [585, 30] on input at bounding box center [647, 25] width 370 height 34
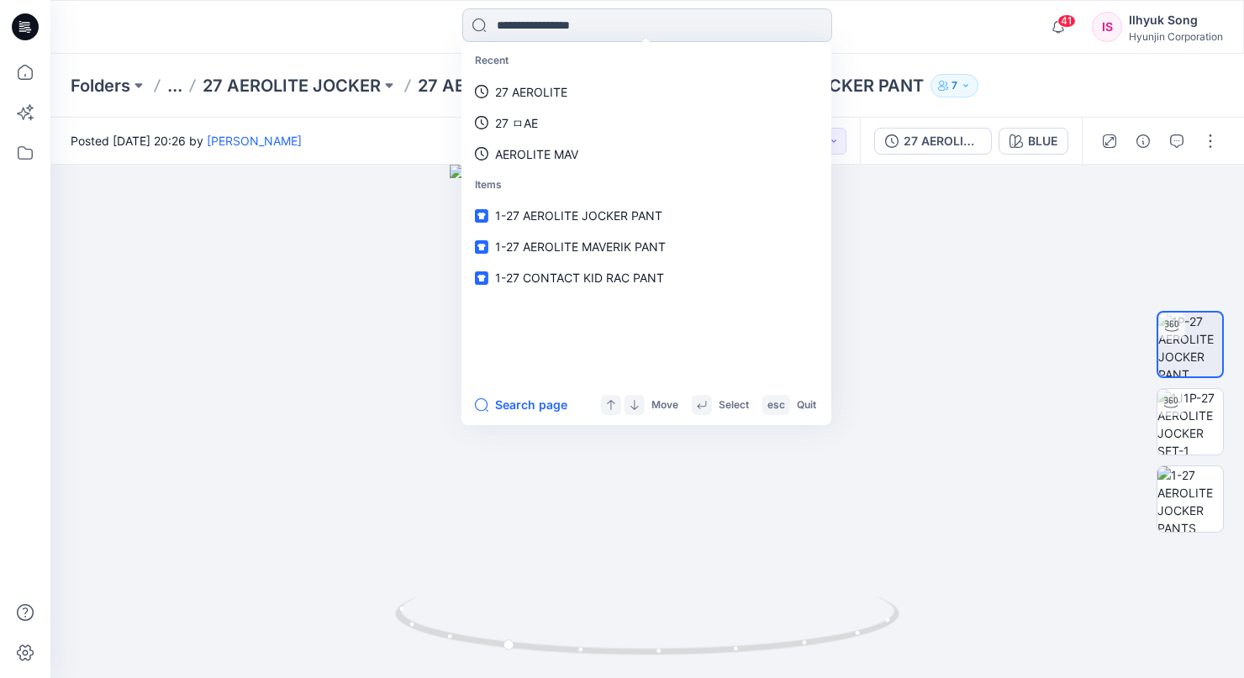
type input "*"
type input "**********"
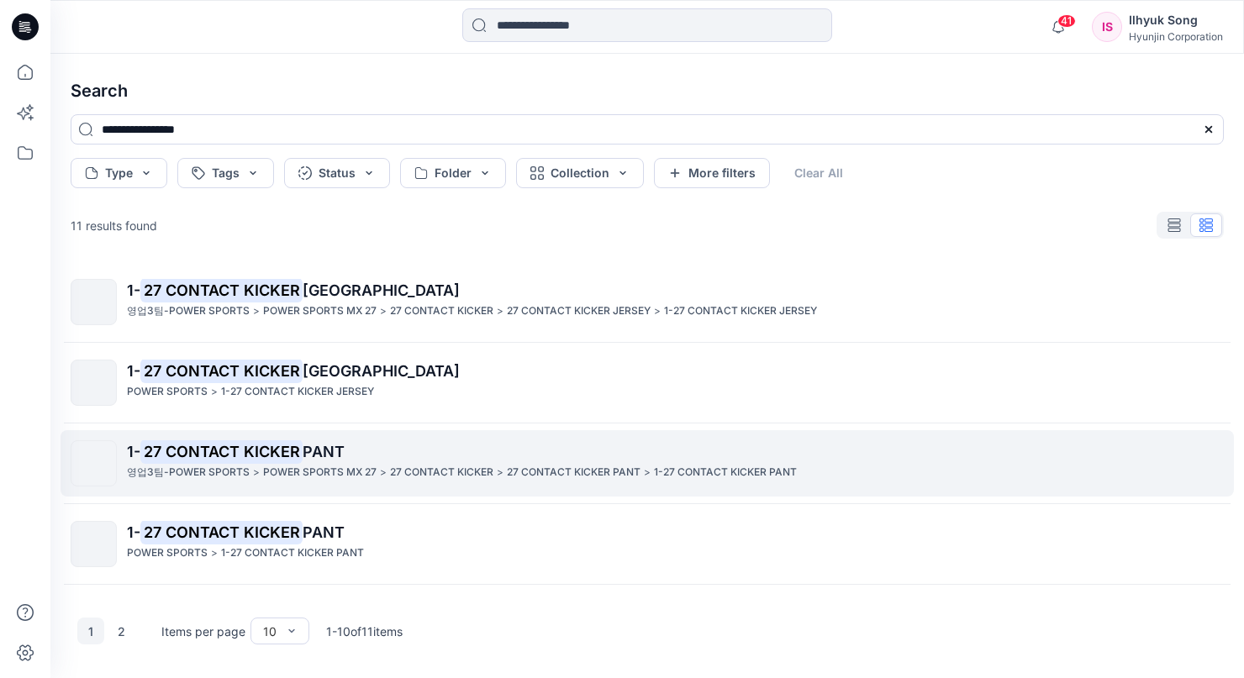
click at [322, 451] on span "PANT" at bounding box center [324, 452] width 42 height 18
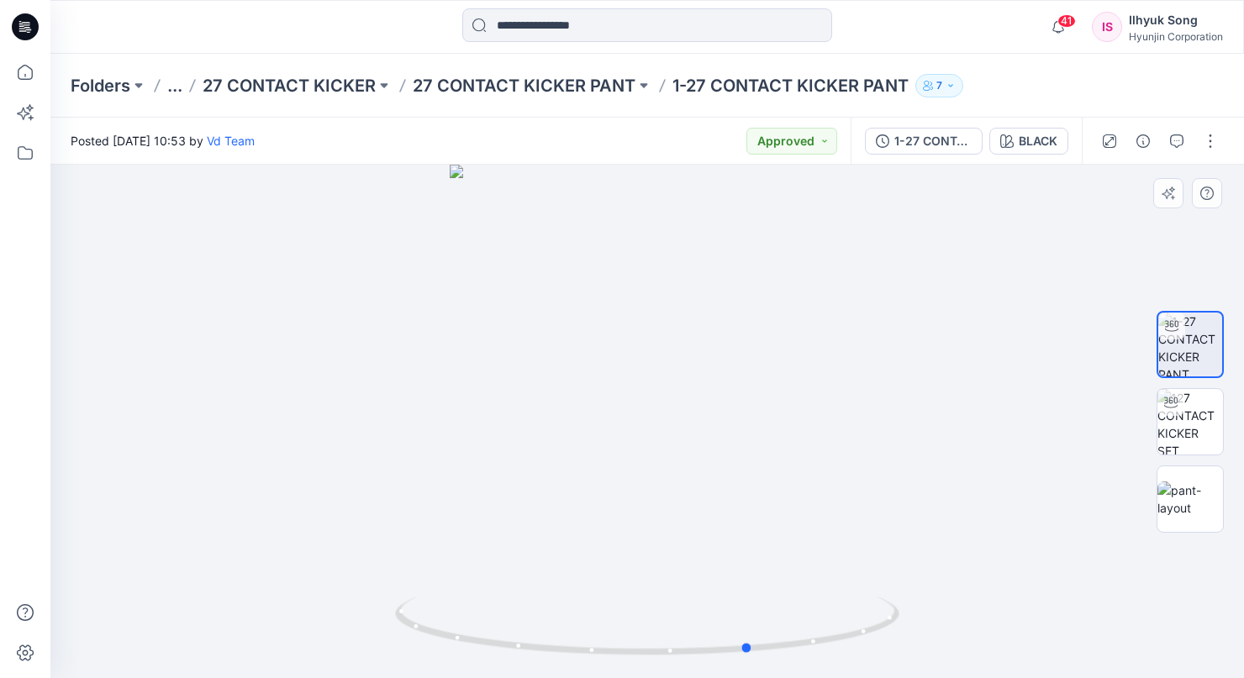
drag, startPoint x: 776, startPoint y: 345, endPoint x: 900, endPoint y: 337, distance: 123.8
click at [900, 337] on div at bounding box center [647, 422] width 1194 height 514
drag, startPoint x: 616, startPoint y: 398, endPoint x: 884, endPoint y: 371, distance: 269.5
click at [884, 371] on div at bounding box center [647, 422] width 1194 height 514
click at [805, 144] on button "Approved" at bounding box center [792, 141] width 91 height 27
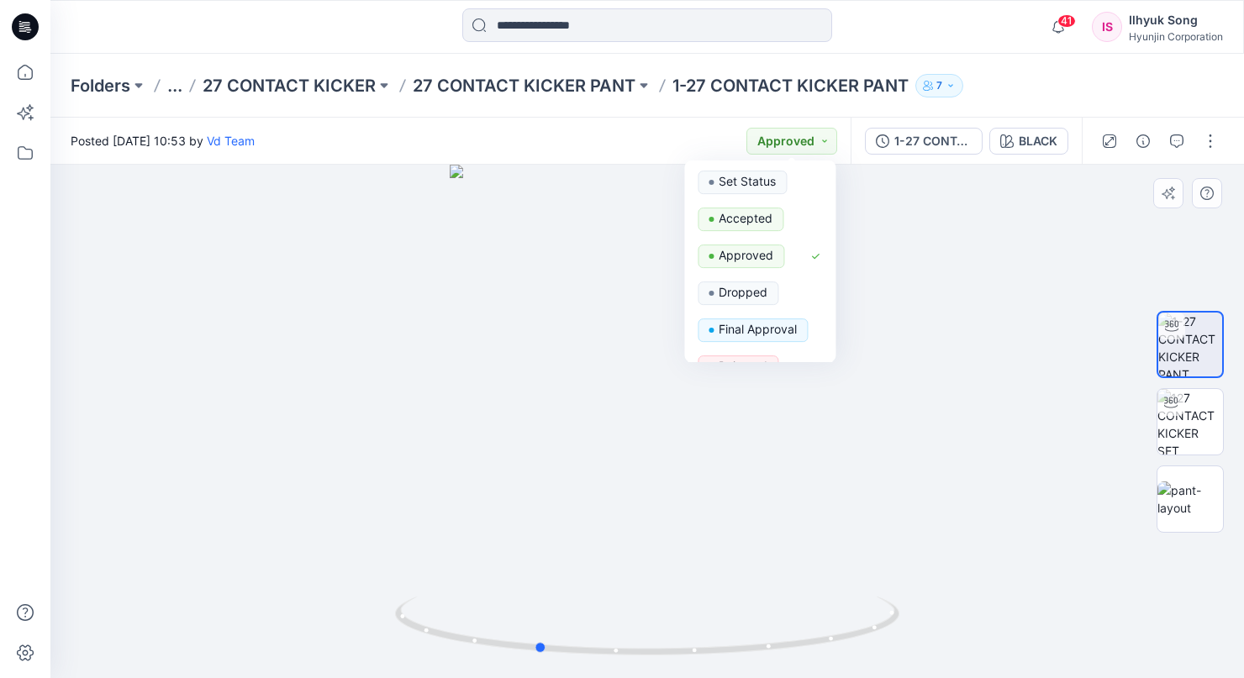
drag, startPoint x: 984, startPoint y: 279, endPoint x: 977, endPoint y: 273, distance: 8.9
click at [982, 278] on div at bounding box center [647, 422] width 1194 height 514
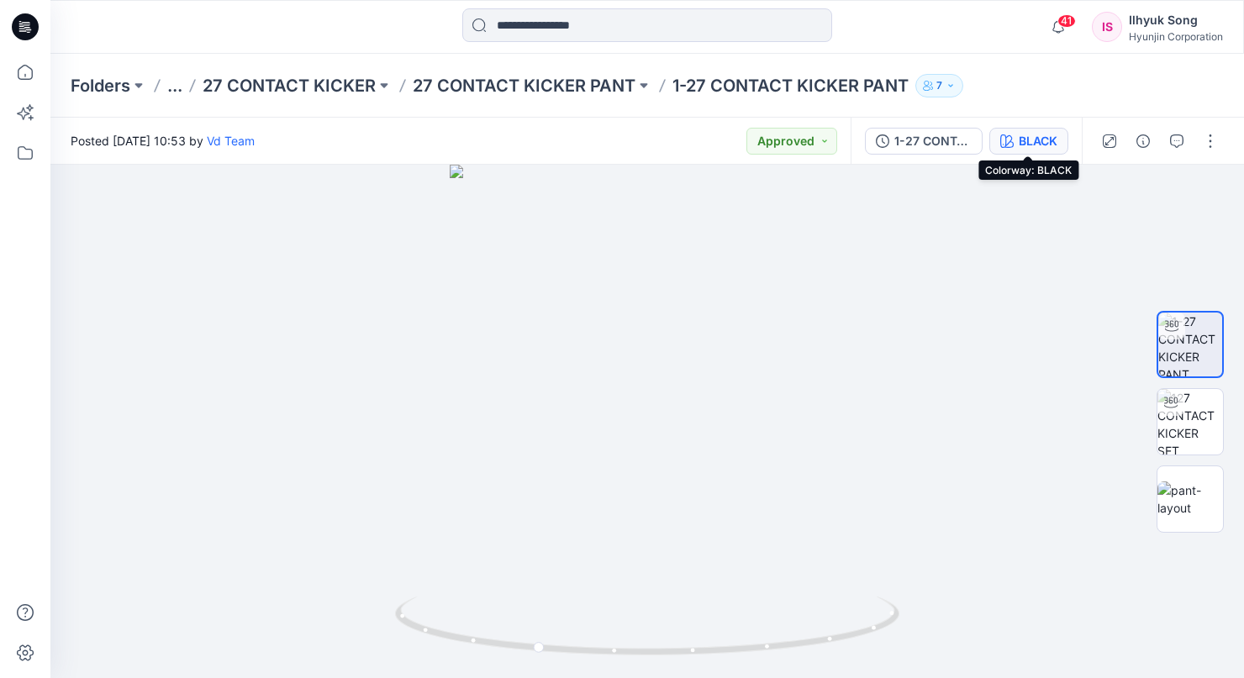
click at [1029, 145] on div "BLACK" at bounding box center [1038, 141] width 39 height 18
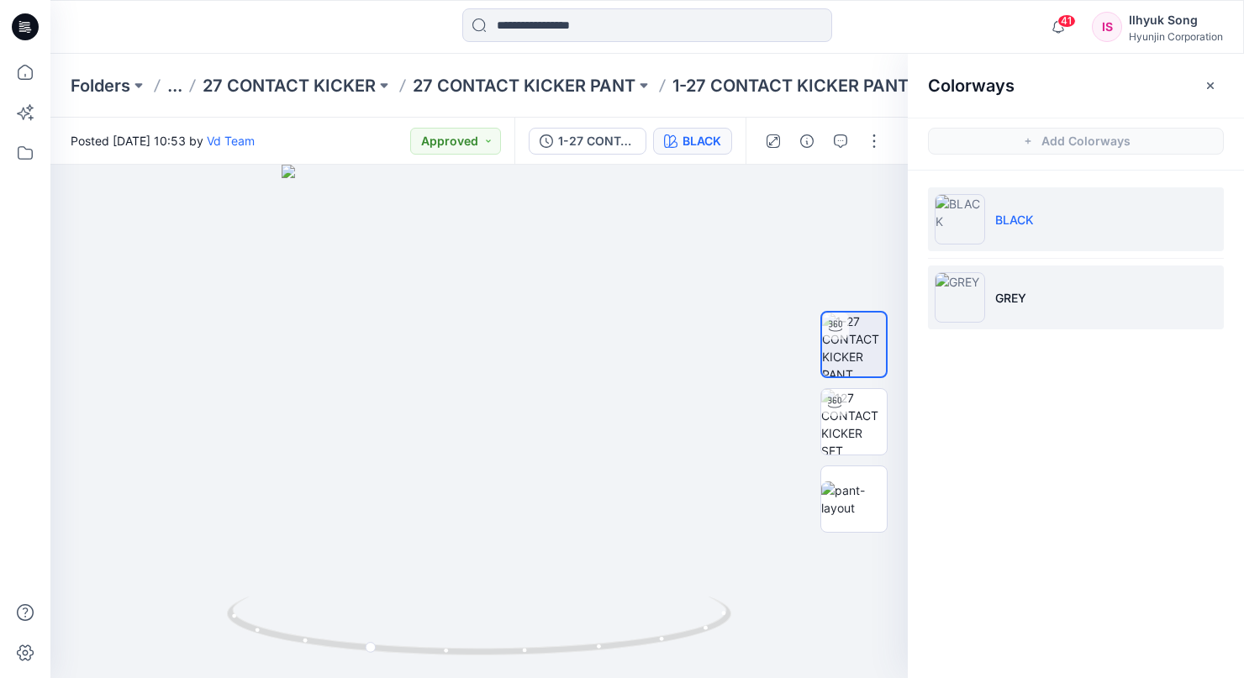
click at [963, 292] on img at bounding box center [960, 297] width 50 height 50
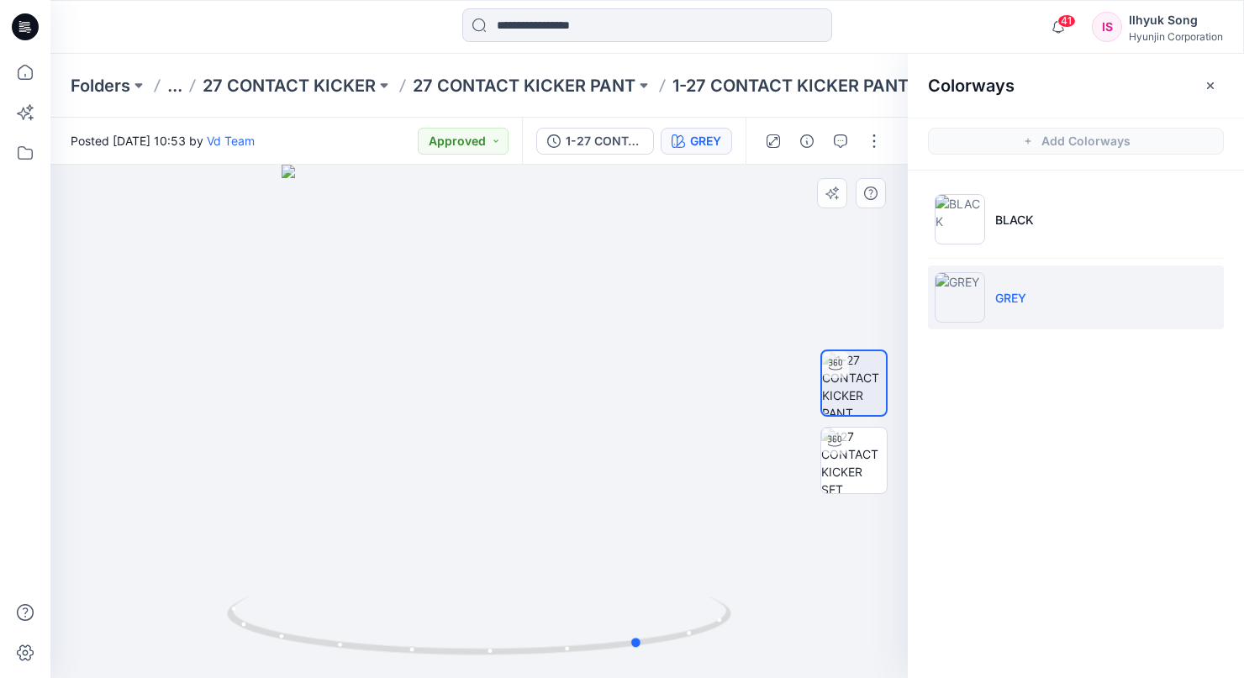
click at [641, 400] on div at bounding box center [479, 422] width 858 height 514
drag, startPoint x: 562, startPoint y: 372, endPoint x: 343, endPoint y: 451, distance: 232.4
click at [370, 452] on div at bounding box center [479, 422] width 858 height 514
drag, startPoint x: 336, startPoint y: 441, endPoint x: 431, endPoint y: 429, distance: 95.7
click at [383, 436] on div at bounding box center [479, 422] width 858 height 514
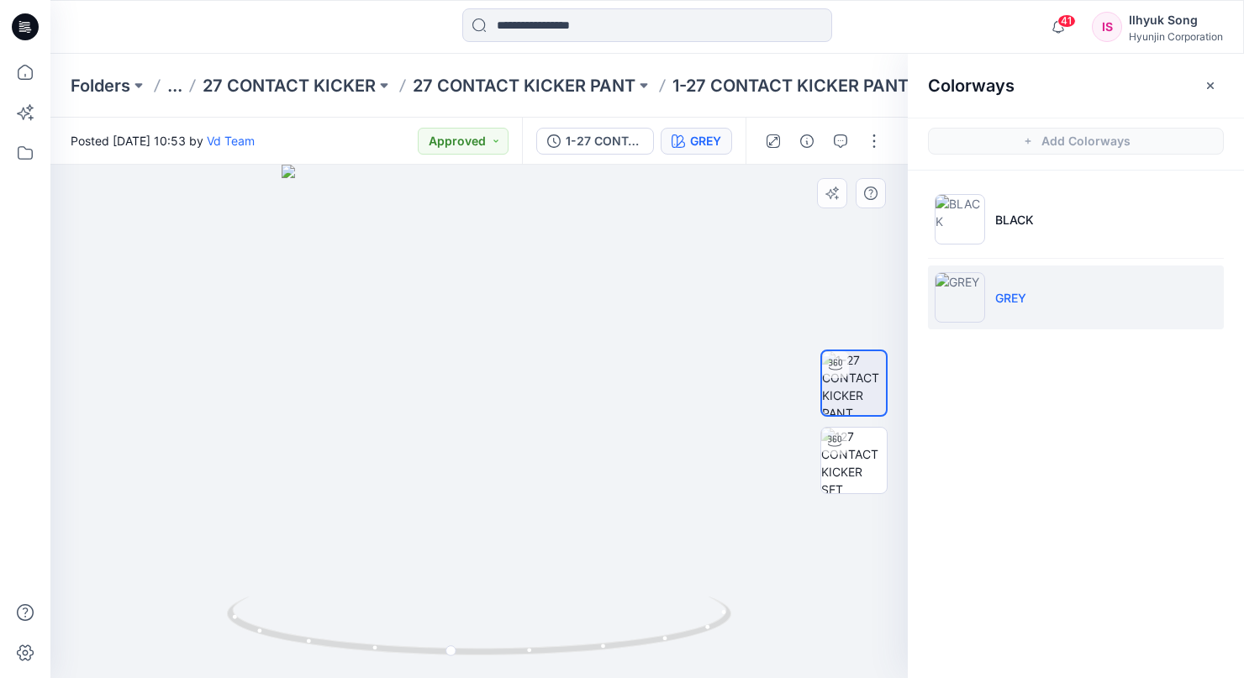
click at [434, 429] on div at bounding box center [479, 422] width 858 height 514
click at [533, 390] on div at bounding box center [479, 422] width 858 height 514
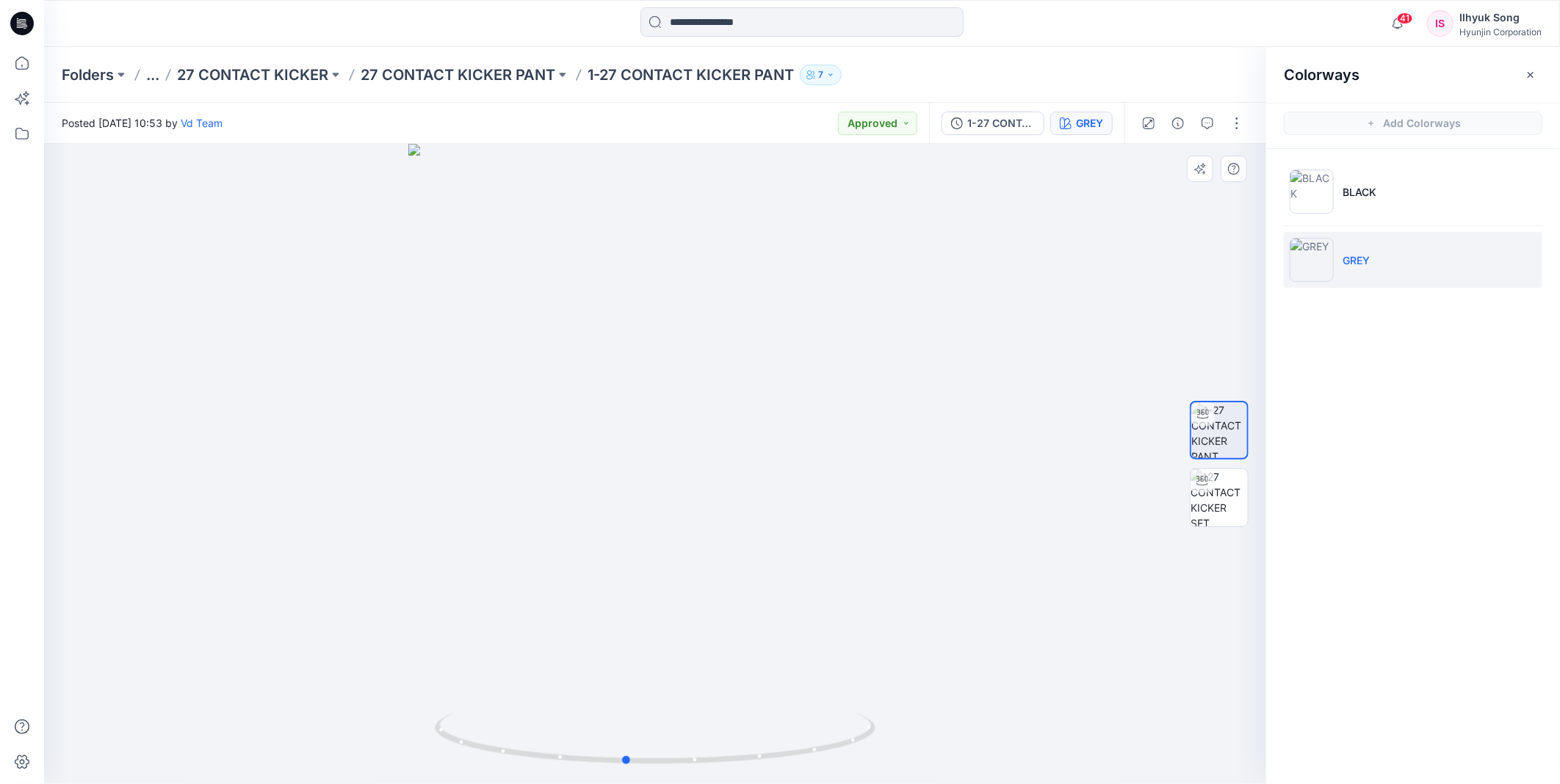
drag, startPoint x: 881, startPoint y: 378, endPoint x: 986, endPoint y: 413, distance: 110.7
click at [776, 367] on div at bounding box center [654, 464] width 1222 height 640
click at [1205, 498] on img at bounding box center [1219, 498] width 58 height 58
click at [1087, 128] on div "GREY" at bounding box center [1089, 123] width 27 height 16
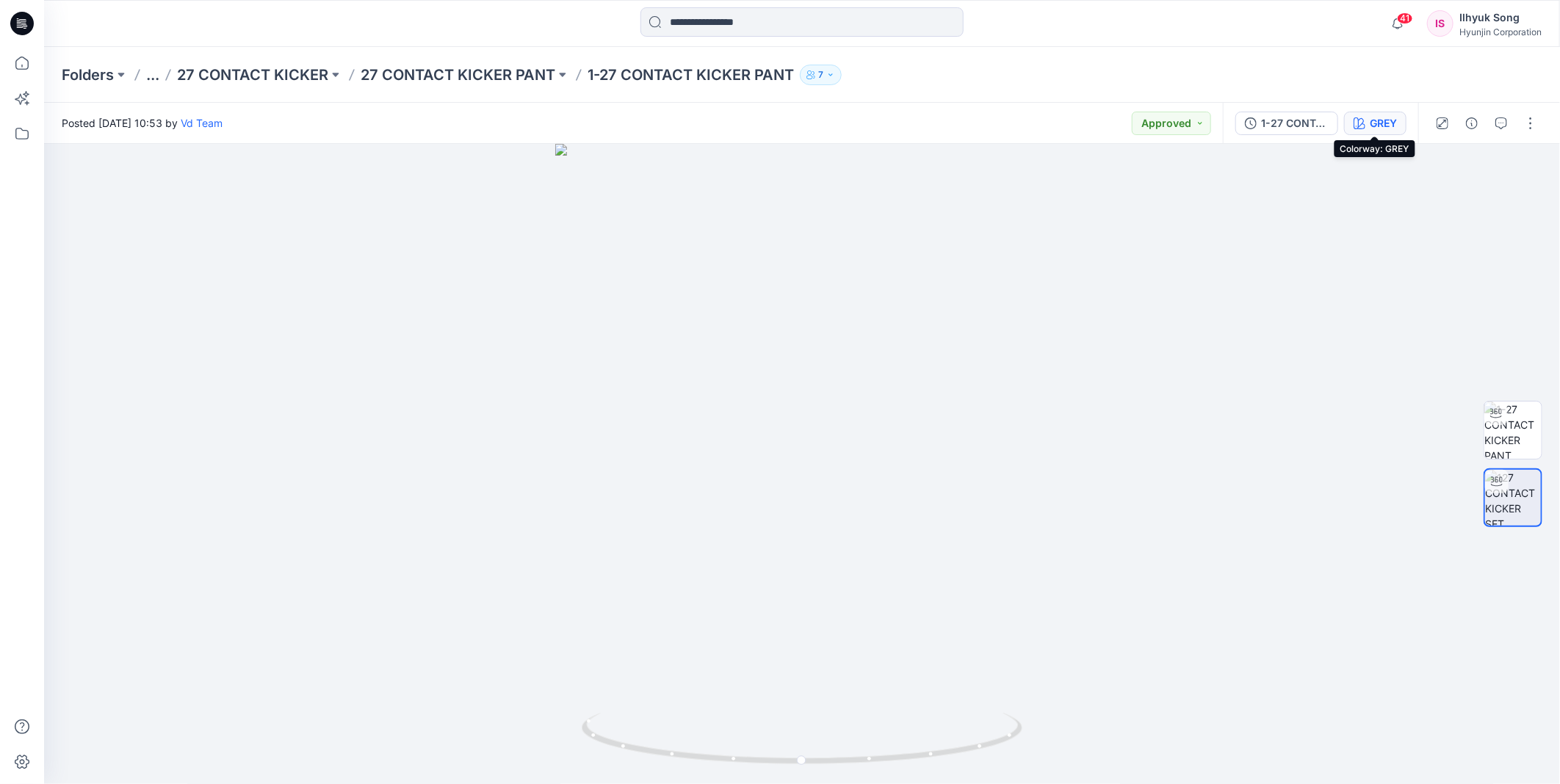
click at [1361, 122] on icon "button" at bounding box center [1359, 123] width 11 height 11
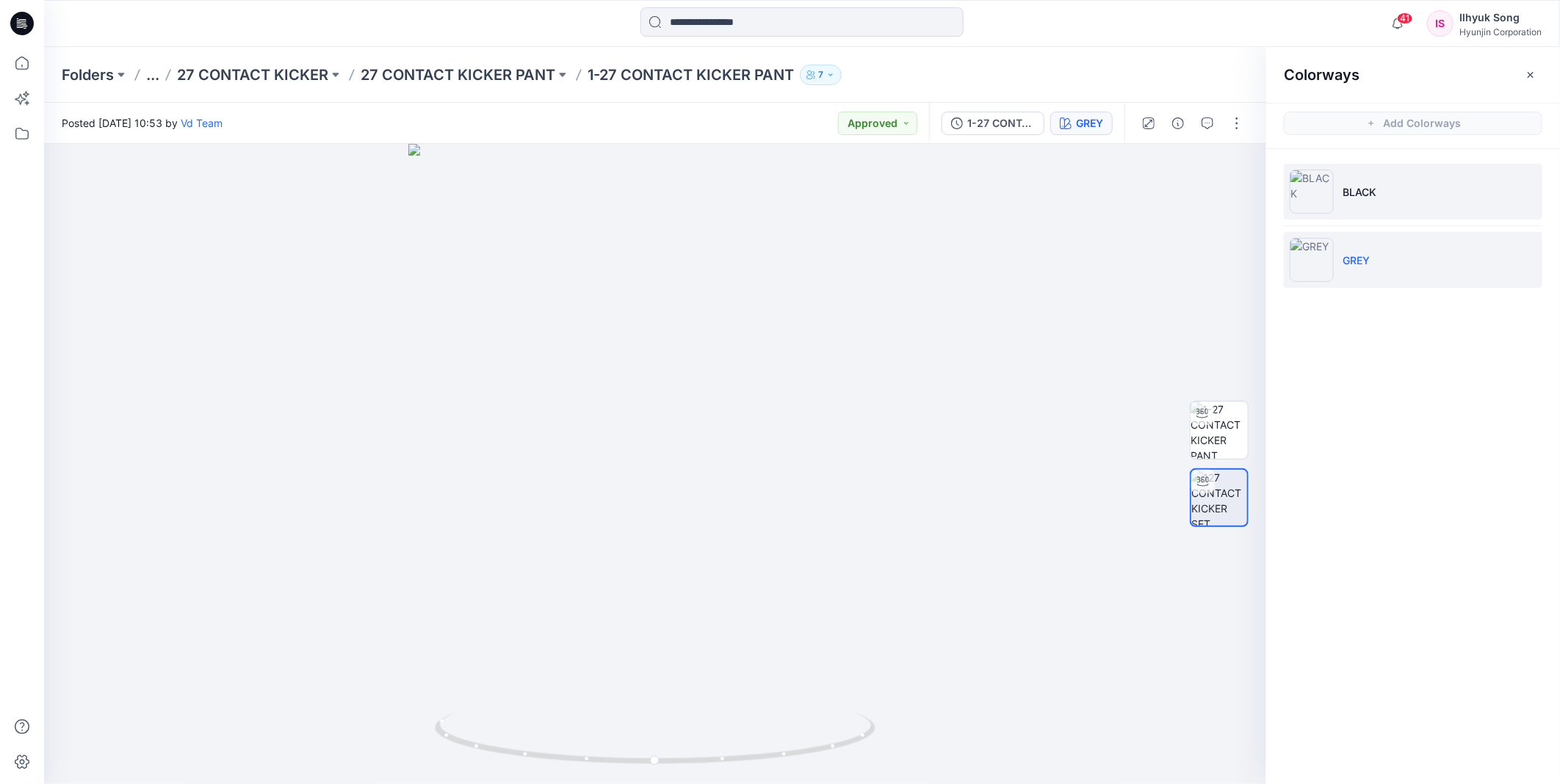
click at [1326, 196] on img at bounding box center [1311, 191] width 44 height 44
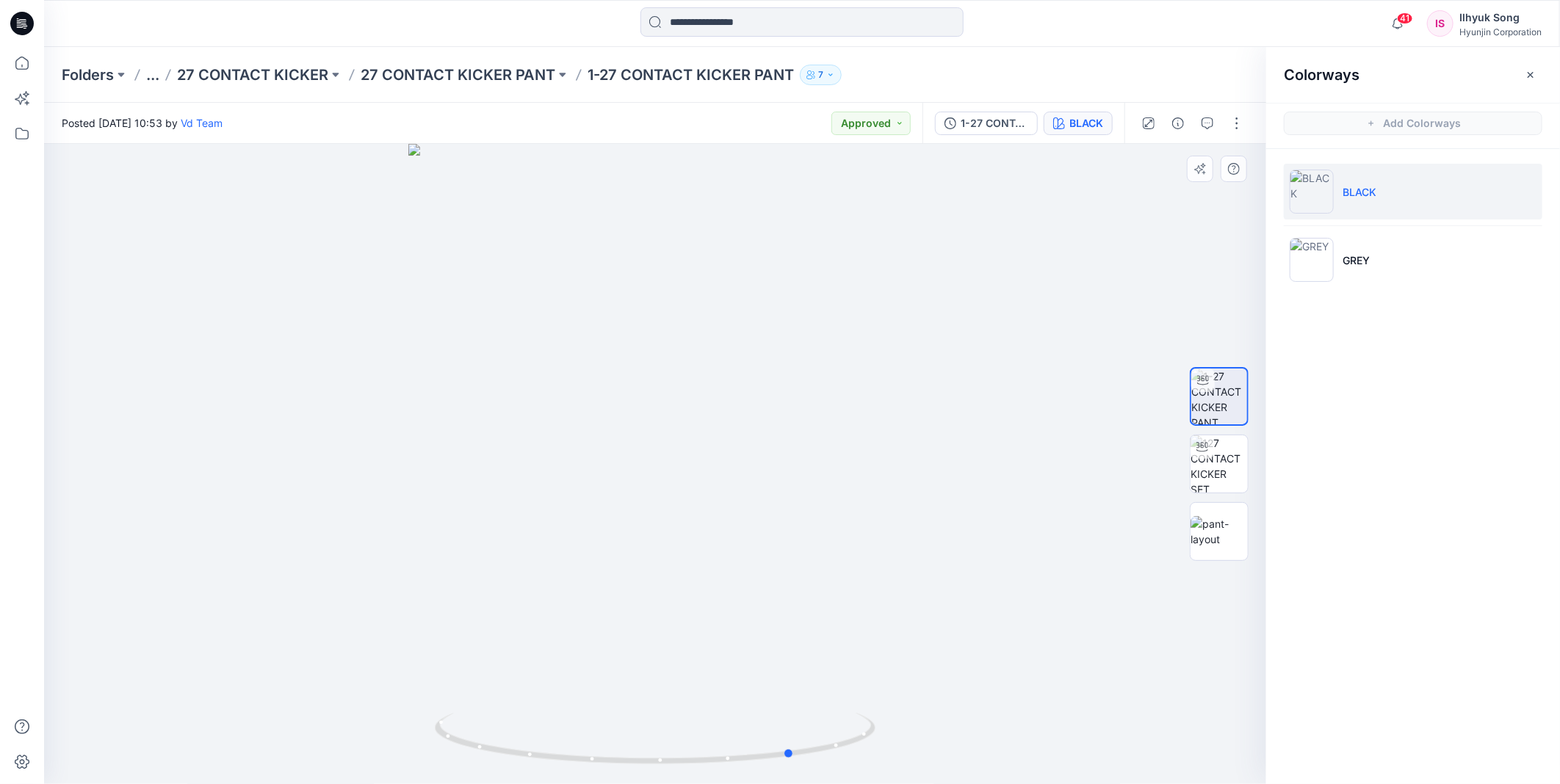
drag, startPoint x: 838, startPoint y: 418, endPoint x: 881, endPoint y: 409, distance: 43.9
click at [881, 409] on div at bounding box center [654, 464] width 1222 height 640
drag, startPoint x: 853, startPoint y: 417, endPoint x: 503, endPoint y: 409, distance: 350.1
click at [503, 409] on div at bounding box center [654, 464] width 1222 height 640
drag, startPoint x: 520, startPoint y: 431, endPoint x: 796, endPoint y: 361, distance: 284.7
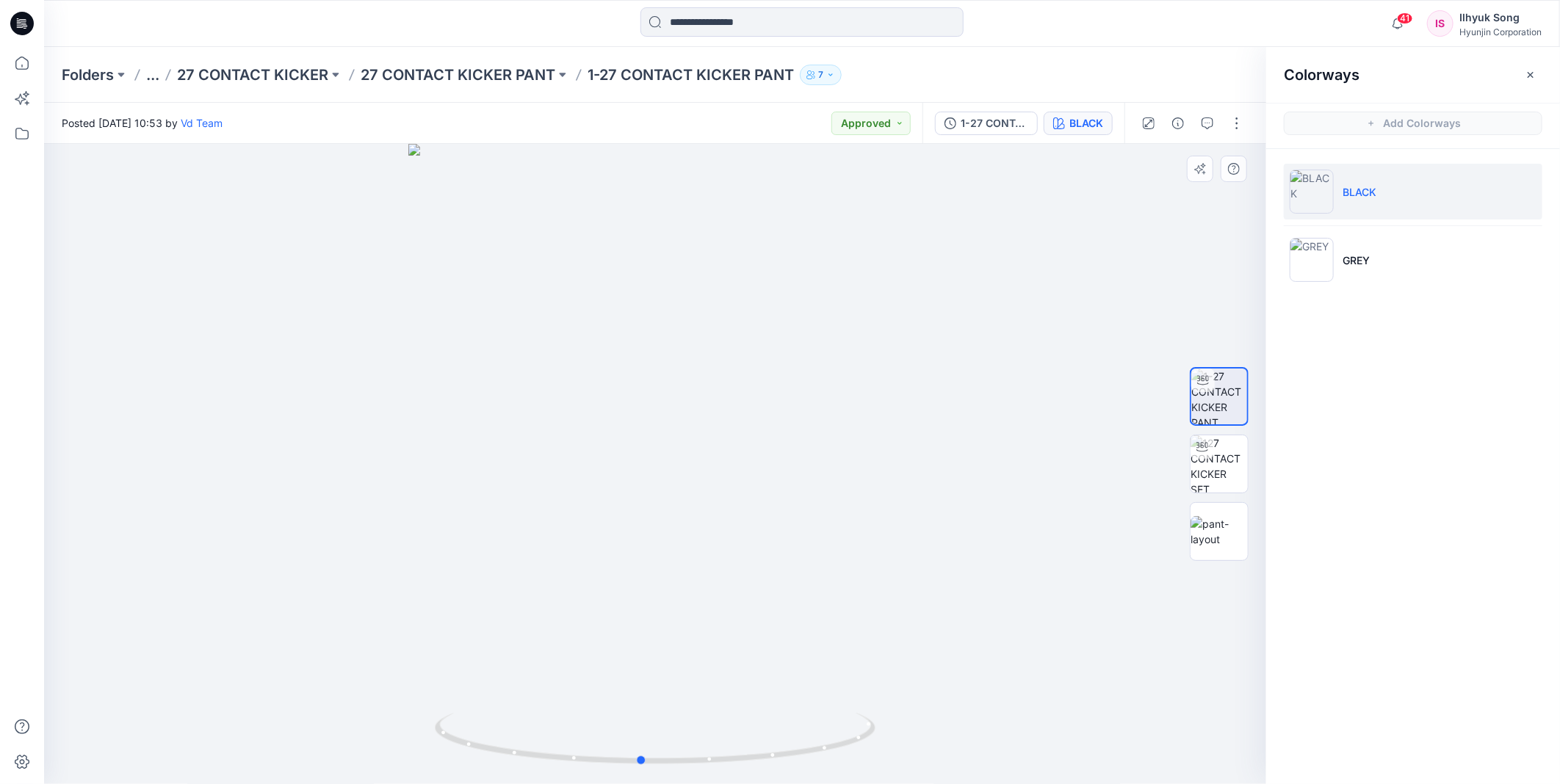
click at [662, 396] on div at bounding box center [654, 464] width 1222 height 640
click at [779, 24] on input at bounding box center [802, 22] width 323 height 30
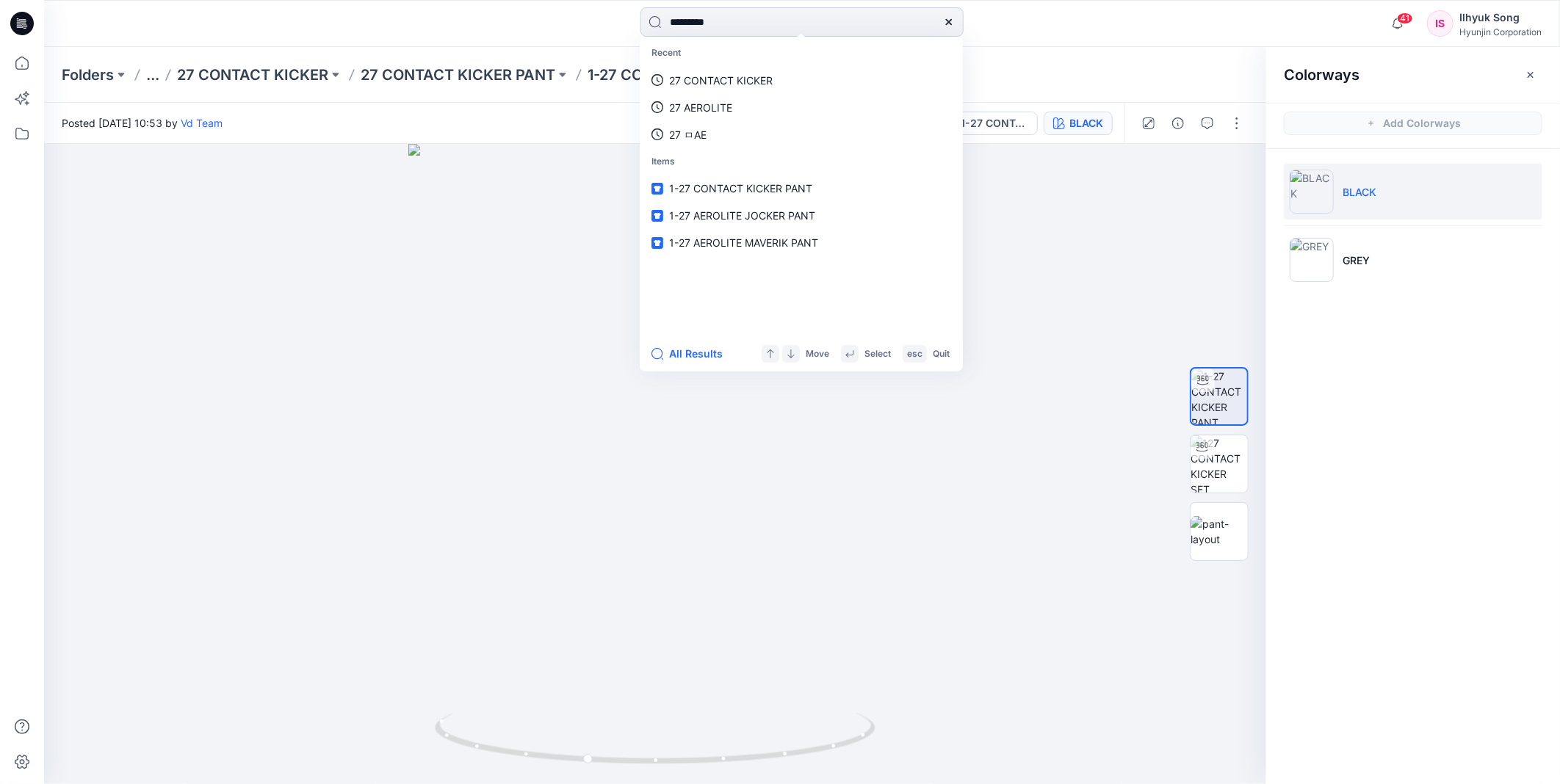
type input "**********"
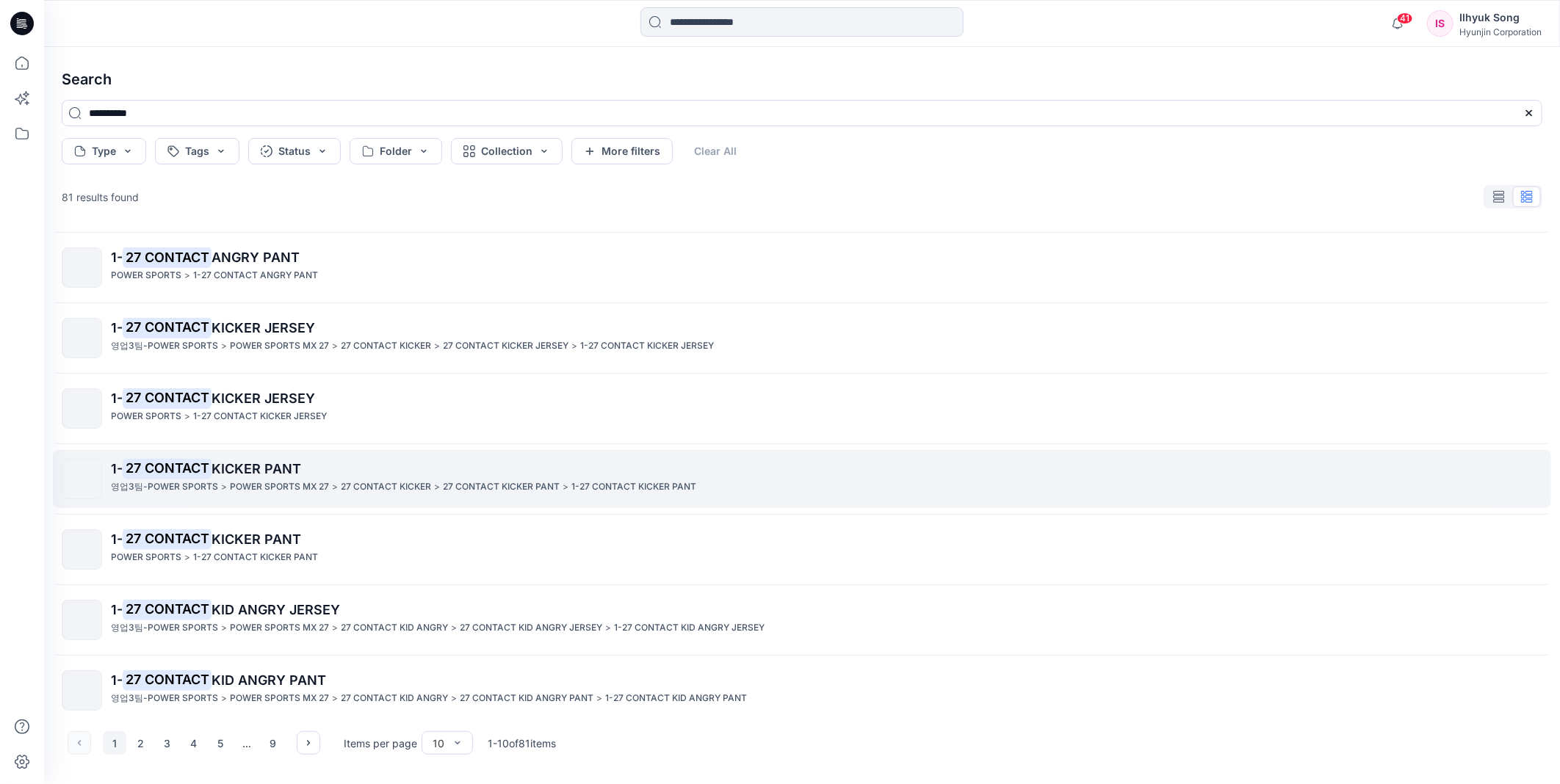
scroll to position [220, 0]
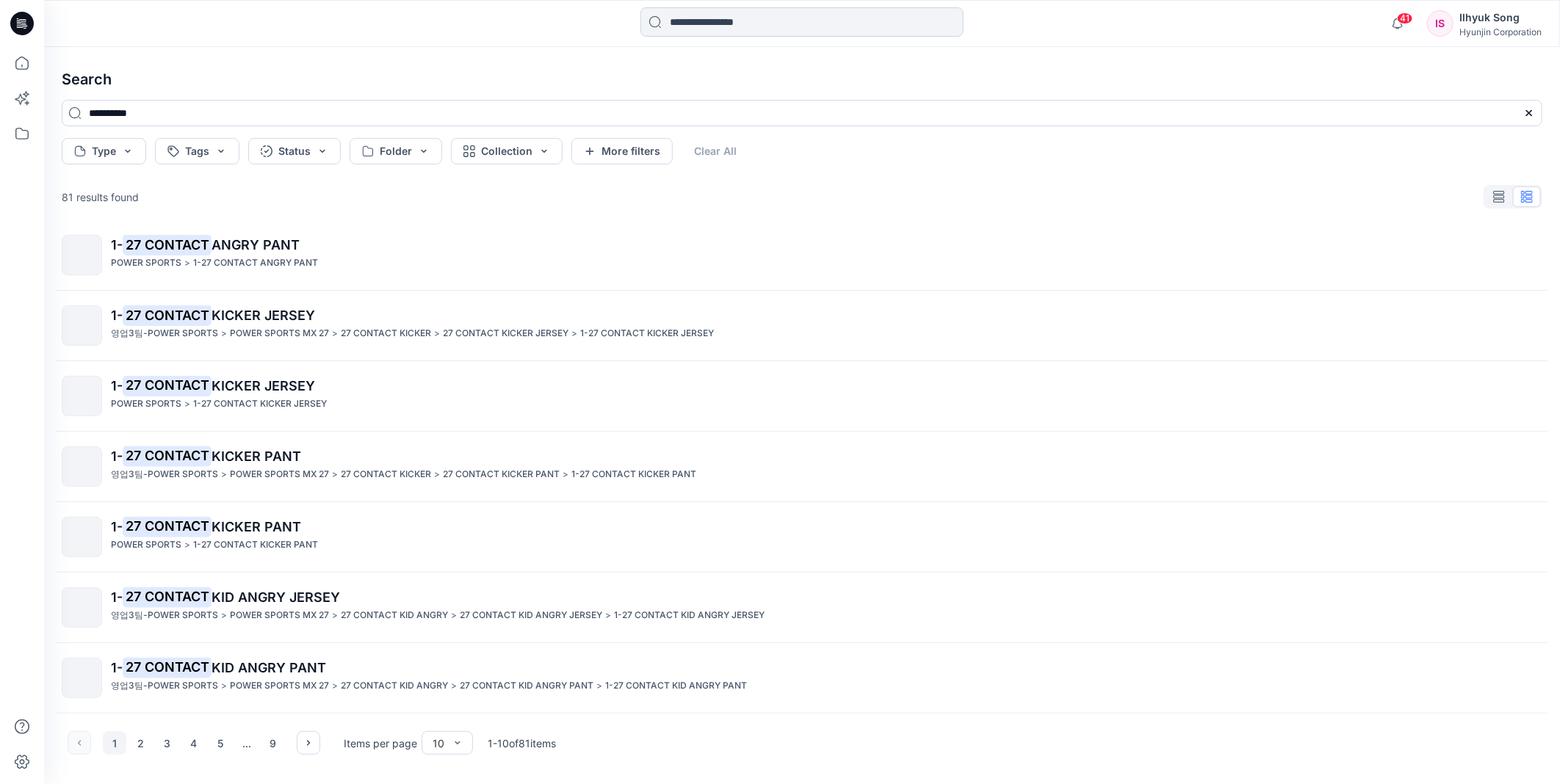
click at [735, 13] on input at bounding box center [802, 22] width 323 height 30
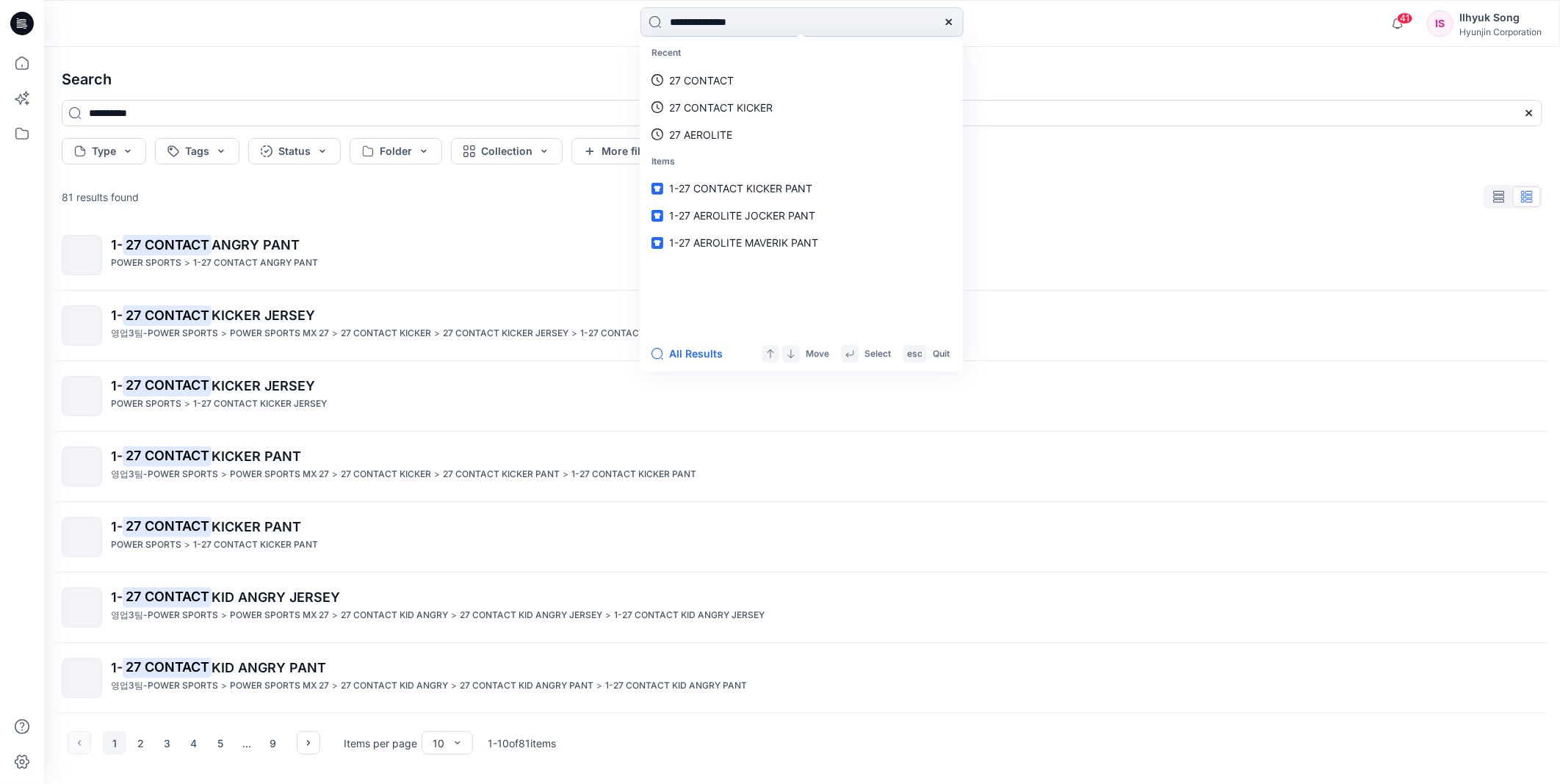
type input "**********"
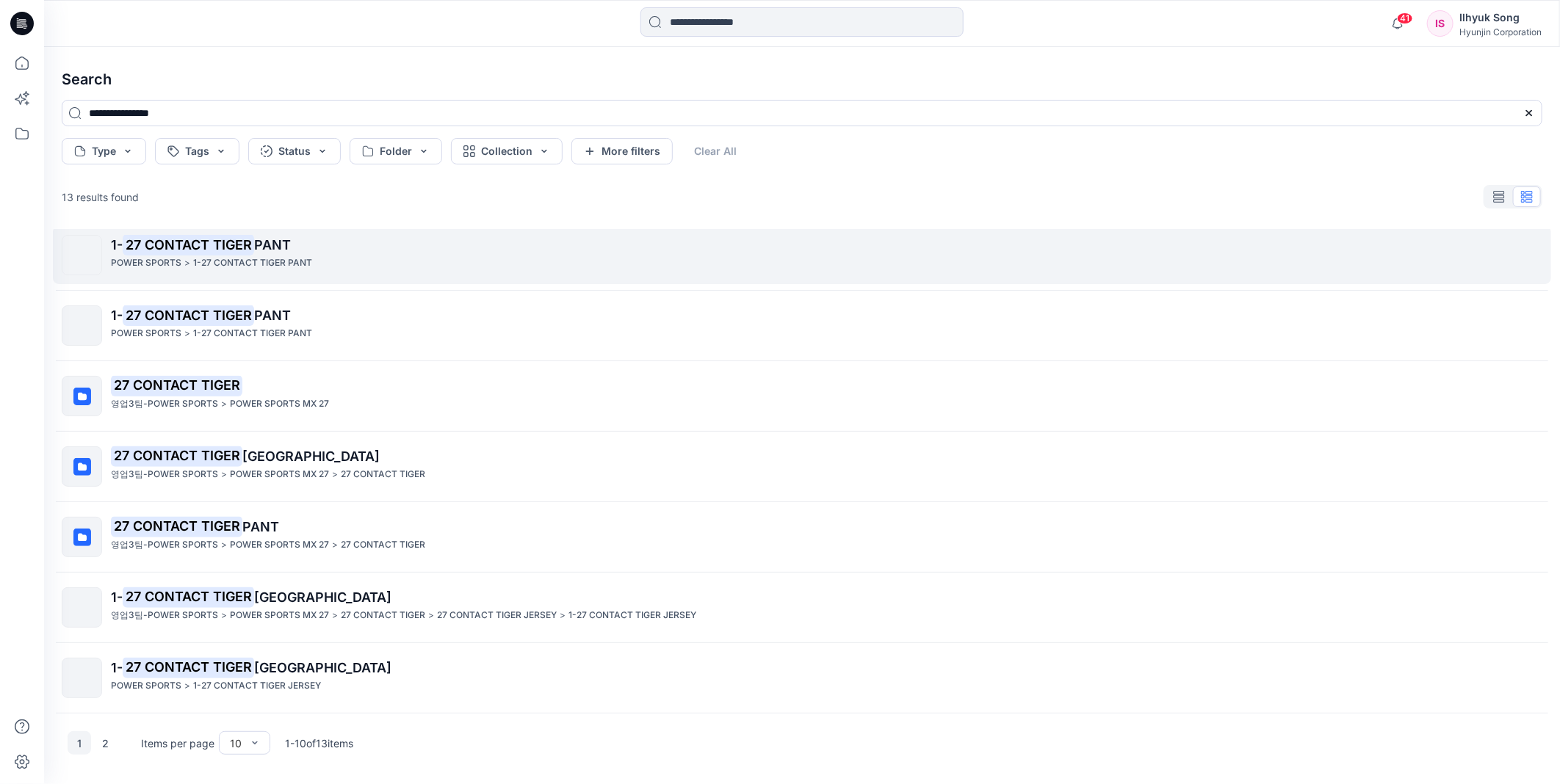
click at [248, 251] on mark "27 CONTACT TIGER" at bounding box center [188, 244] width 131 height 21
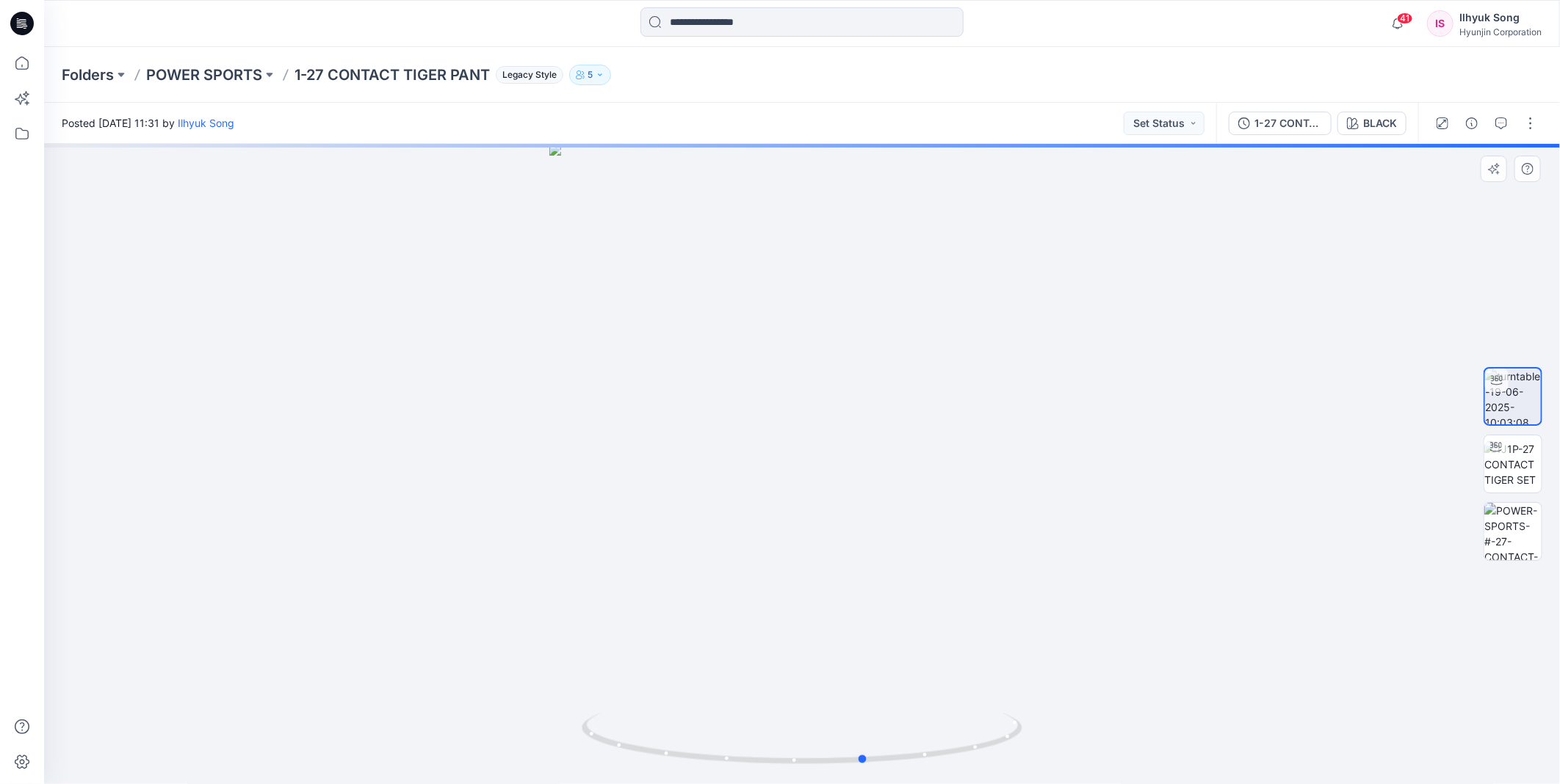
drag, startPoint x: 973, startPoint y: 412, endPoint x: 1085, endPoint y: 395, distance: 113.3
click at [1085, 395] on div at bounding box center [801, 464] width 1515 height 640
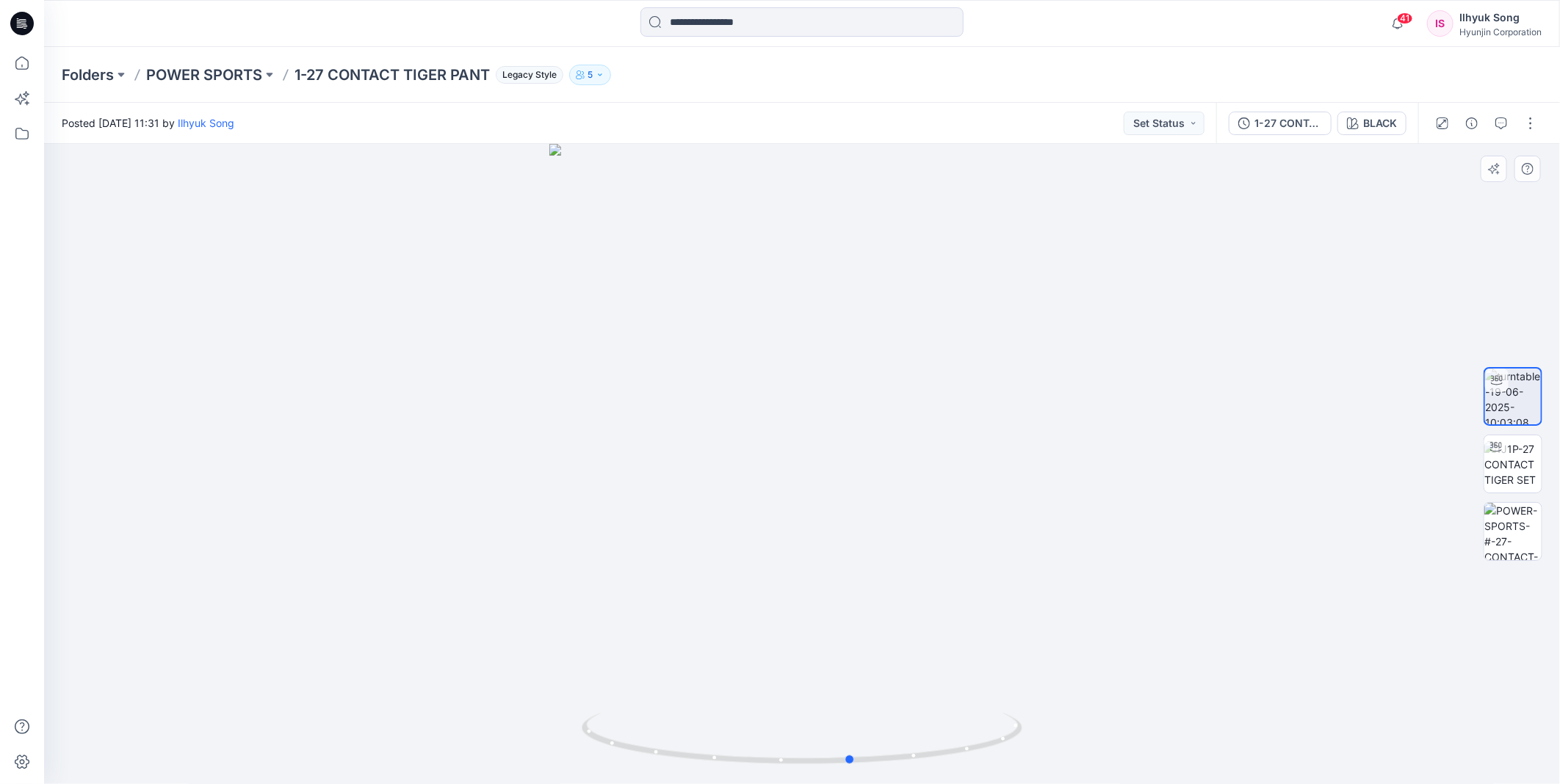
drag, startPoint x: 968, startPoint y: 387, endPoint x: 791, endPoint y: 376, distance: 177.3
click at [791, 376] on div at bounding box center [801, 464] width 1515 height 640
click at [1363, 126] on div "BLACK" at bounding box center [1379, 123] width 34 height 16
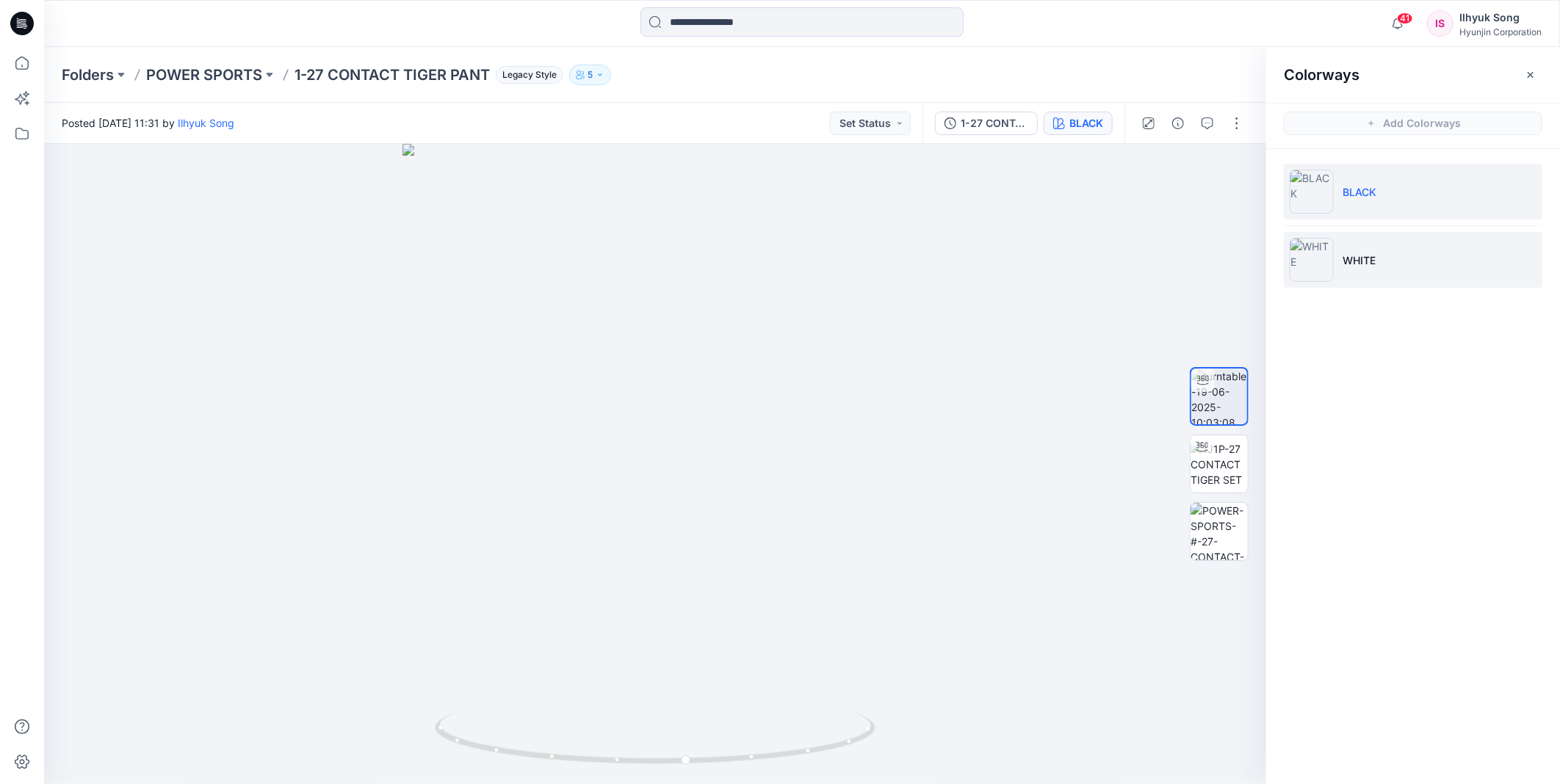
click at [1349, 253] on p "WHITE" at bounding box center [1359, 260] width 33 height 16
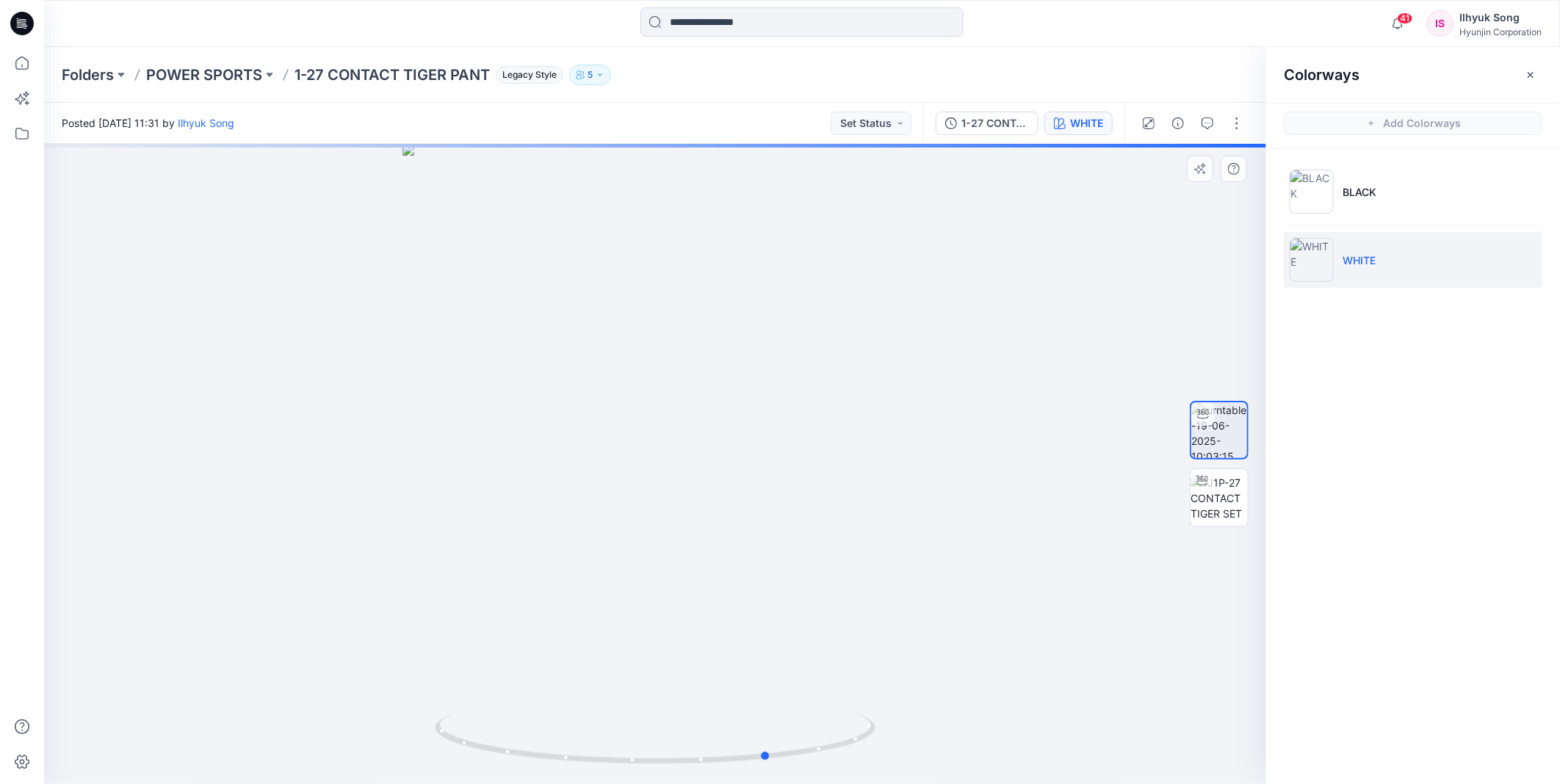
drag, startPoint x: 762, startPoint y: 366, endPoint x: 876, endPoint y: 361, distance: 114.1
click at [876, 361] on div at bounding box center [654, 464] width 1222 height 640
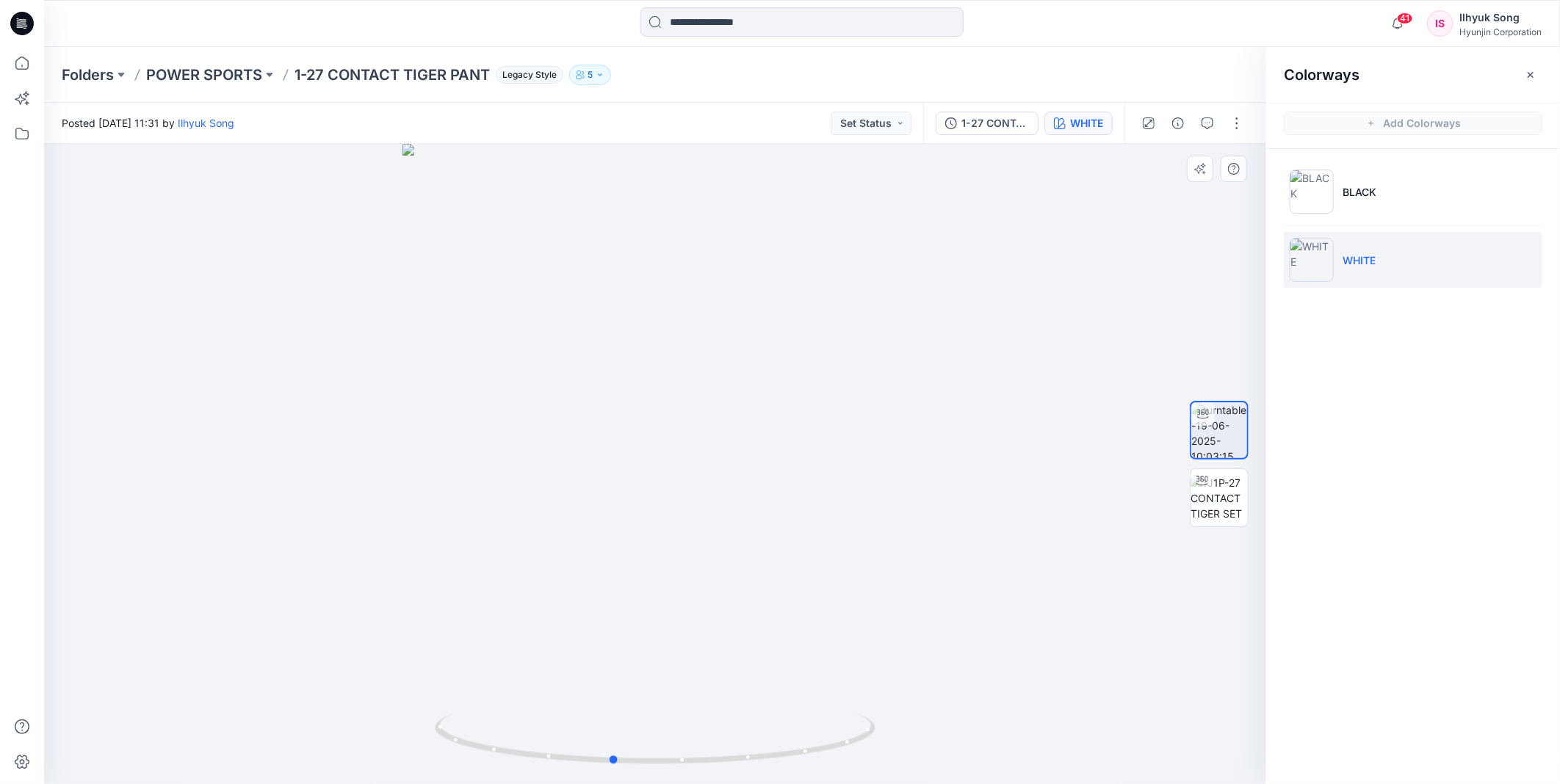
drag, startPoint x: 825, startPoint y: 361, endPoint x: 1011, endPoint y: 320, distance: 190.5
click at [1011, 320] on div at bounding box center [654, 464] width 1222 height 640
drag, startPoint x: 626, startPoint y: 402, endPoint x: 974, endPoint y: 331, distance: 355.2
click at [974, 331] on div at bounding box center [654, 464] width 1222 height 640
drag, startPoint x: 680, startPoint y: 370, endPoint x: 957, endPoint y: 326, distance: 280.5
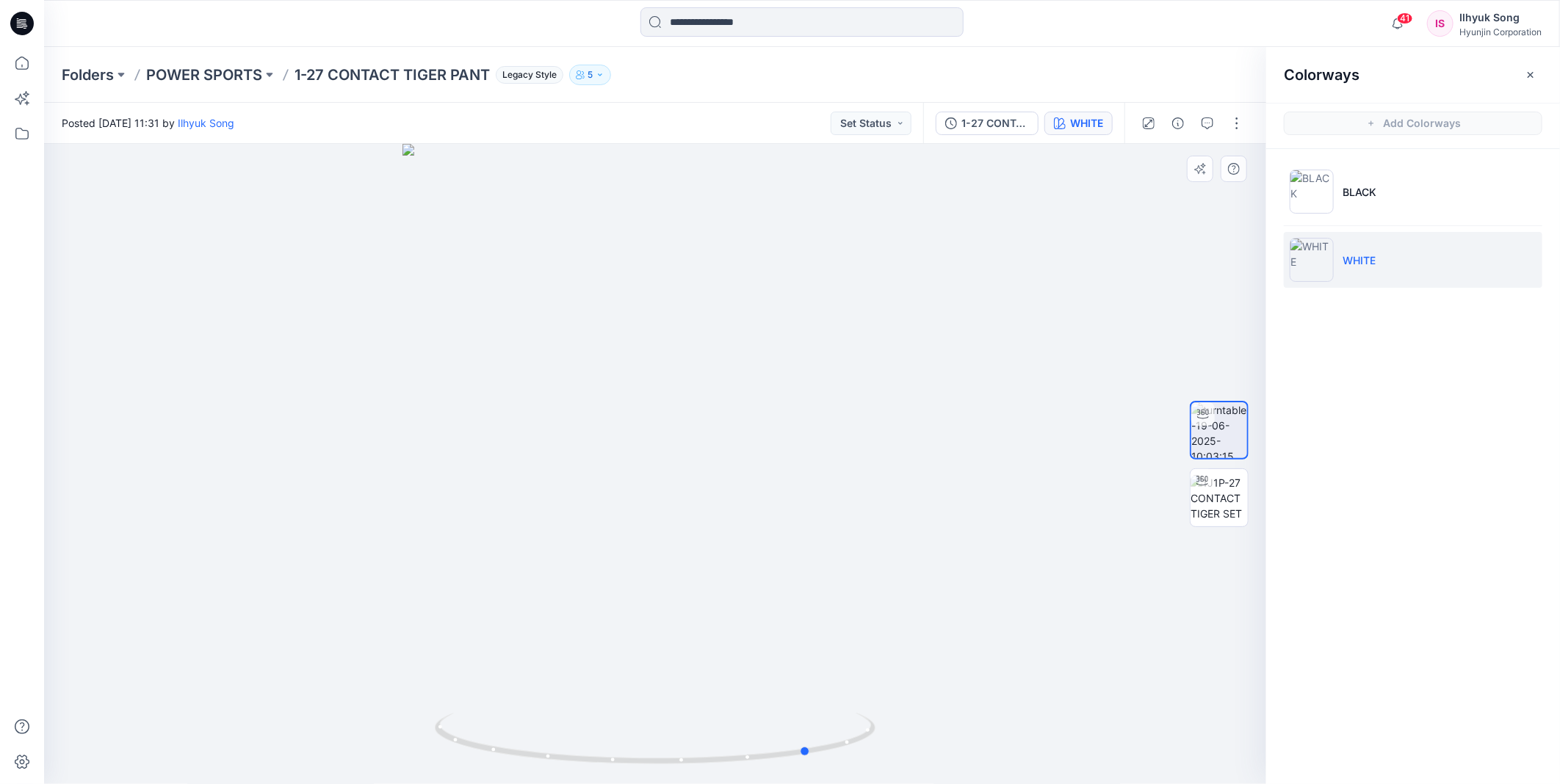
click at [957, 326] on div at bounding box center [654, 464] width 1222 height 640
drag, startPoint x: 681, startPoint y: 360, endPoint x: 1127, endPoint y: 270, distance: 455.0
click at [1127, 270] on div at bounding box center [654, 464] width 1222 height 640
drag, startPoint x: 742, startPoint y: 343, endPoint x: 840, endPoint y: 330, distance: 98.9
click at [840, 330] on div at bounding box center [654, 464] width 1222 height 640
